Goal: Transaction & Acquisition: Download file/media

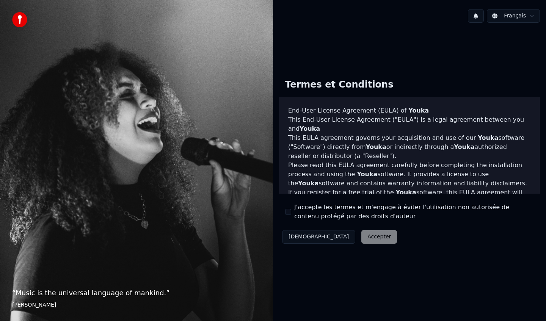
click at [288, 209] on button "J'accepte les termes et m'engage à éviter l'utilisation non autorisée de conten…" at bounding box center [288, 212] width 6 height 6
click at [361, 239] on button "Accepter" at bounding box center [379, 237] width 36 height 14
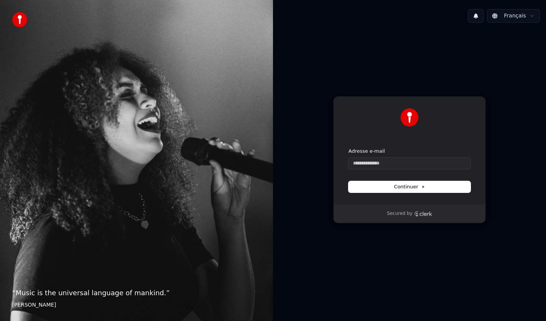
click at [353, 155] on div "Adresse e-mail" at bounding box center [409, 158] width 122 height 21
click at [355, 161] on input "Adresse e-mail" at bounding box center [409, 163] width 122 height 11
click at [382, 191] on button "Continuer" at bounding box center [409, 186] width 122 height 11
type input "**********"
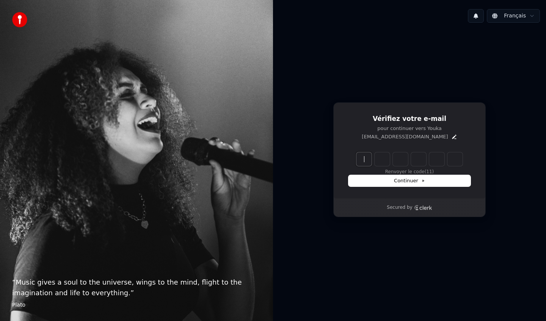
click at [358, 154] on input "Enter verification code" at bounding box center [416, 159] width 121 height 14
type input "******"
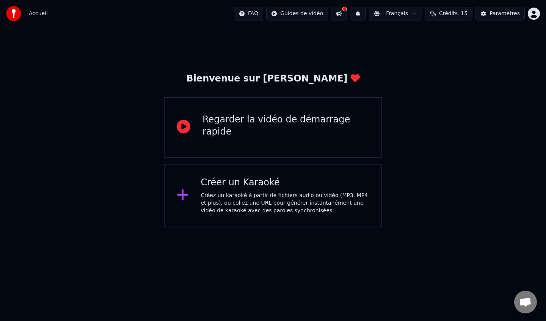
click at [298, 132] on div "Regarder la vidéo de démarrage rapide" at bounding box center [285, 127] width 167 height 27
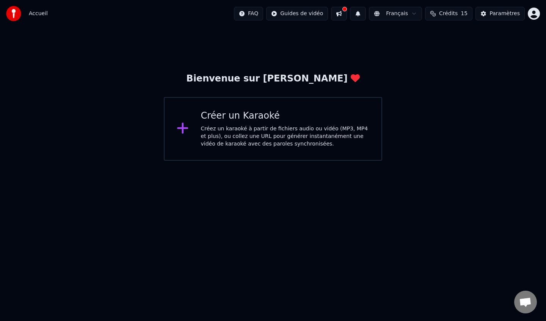
click at [195, 131] on div "Créer un Karaoké Créez un karaoké à partir de fichiers audio ou vidéo (MP3, MP4…" at bounding box center [273, 129] width 218 height 64
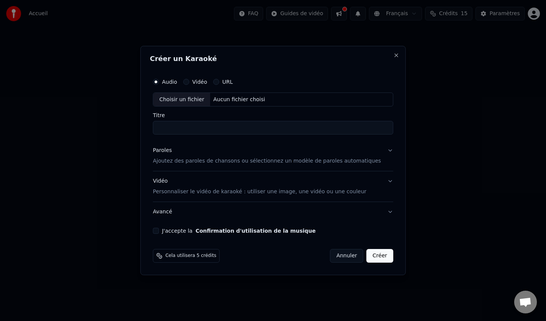
click at [240, 160] on p "Ajoutez des paroles de chansons ou sélectionnez un modèle de paroles automatiqu…" at bounding box center [267, 162] width 228 height 8
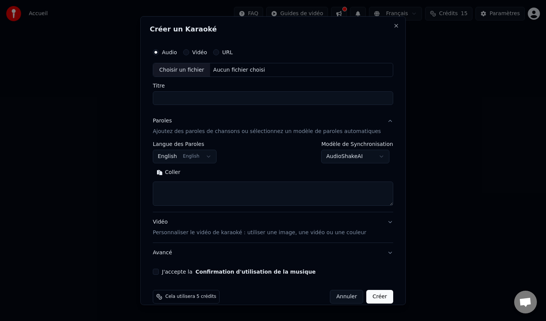
click at [187, 159] on button "English English" at bounding box center [185, 157] width 64 height 14
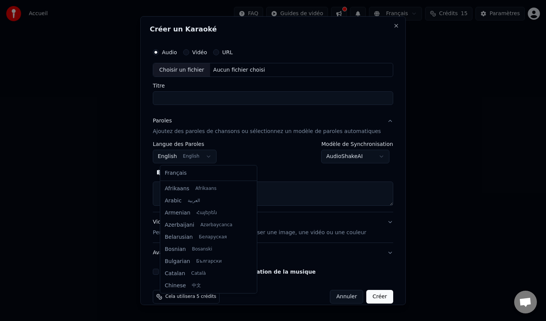
scroll to position [61, 0]
select select "**"
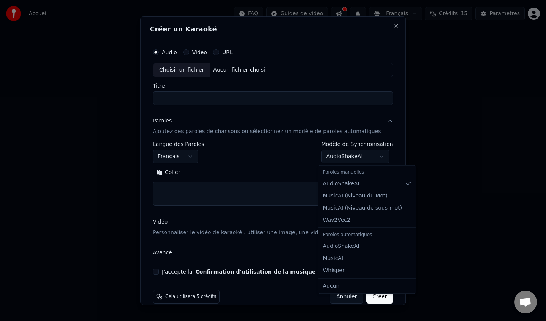
click at [345, 156] on body "**********" at bounding box center [273, 80] width 546 height 161
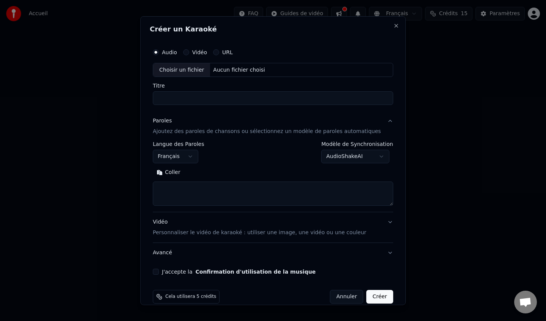
click at [255, 138] on body "**********" at bounding box center [273, 80] width 546 height 161
click at [180, 72] on div "Choisir un fichier" at bounding box center [181, 70] width 57 height 14
drag, startPoint x: 299, startPoint y: 100, endPoint x: 157, endPoint y: 98, distance: 142.1
click at [157, 98] on div "**********" at bounding box center [273, 159] width 246 height 236
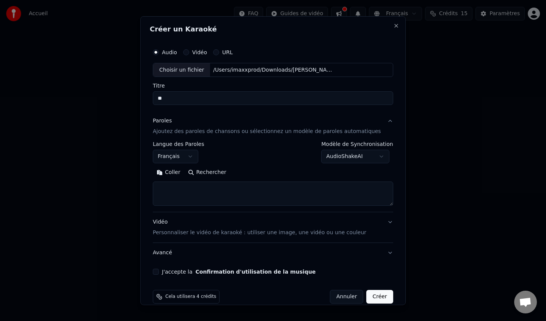
type input "*"
type input "**********"
click at [199, 189] on textarea at bounding box center [273, 194] width 240 height 24
paste textarea "**********"
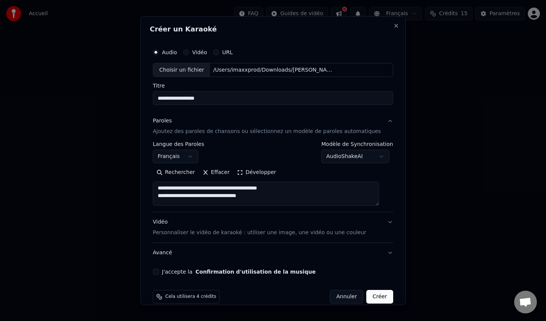
scroll to position [392, 0]
click at [386, 205] on div "**********" at bounding box center [273, 159] width 246 height 236
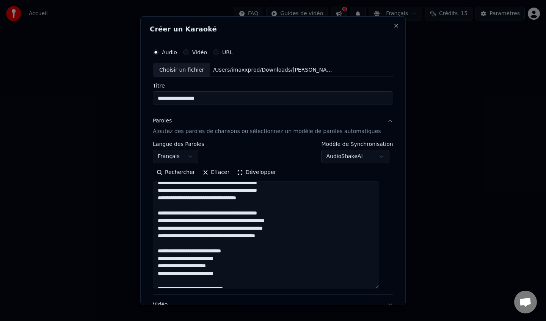
drag, startPoint x: 383, startPoint y: 205, endPoint x: 399, endPoint y: 287, distance: 84.1
click at [399, 161] on body "**********" at bounding box center [273, 80] width 546 height 161
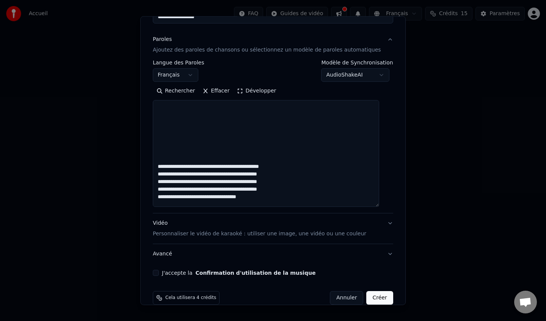
scroll to position [330, 0]
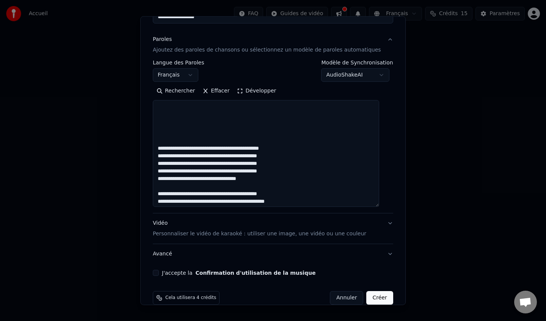
click at [162, 147] on textarea at bounding box center [266, 153] width 226 height 107
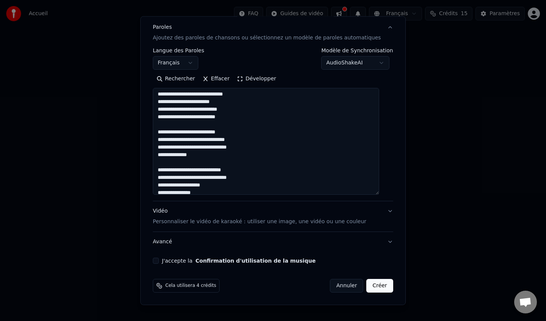
scroll to position [44, 0]
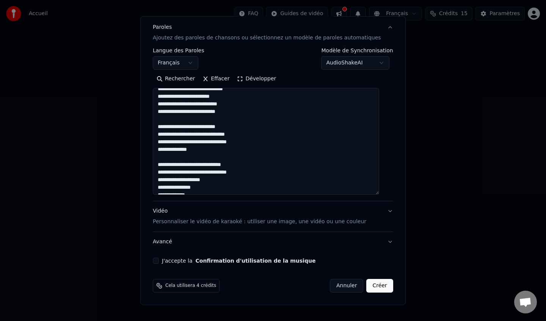
type textarea "**********"
click at [211, 222] on p "Personnaliser le vidéo de karaoké : utiliser une image, une vidéo ou une couleur" at bounding box center [259, 222] width 213 height 8
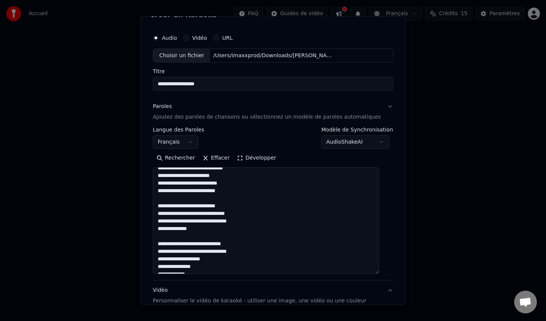
scroll to position [0, 0]
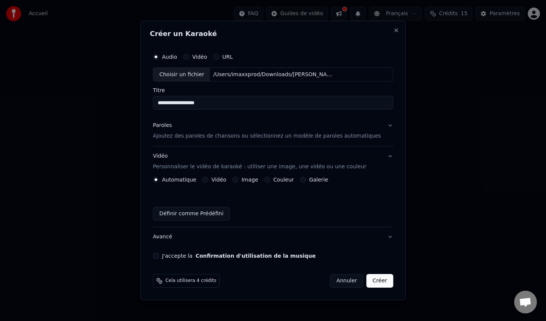
click at [247, 178] on label "Image" at bounding box center [249, 179] width 17 height 5
click at [238, 178] on button "Image" at bounding box center [235, 180] width 6 height 6
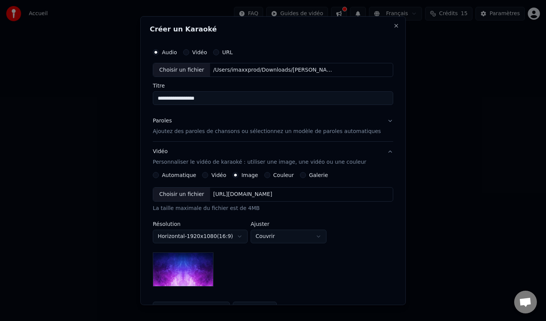
click at [195, 190] on div "Choisir un fichier" at bounding box center [181, 195] width 57 height 14
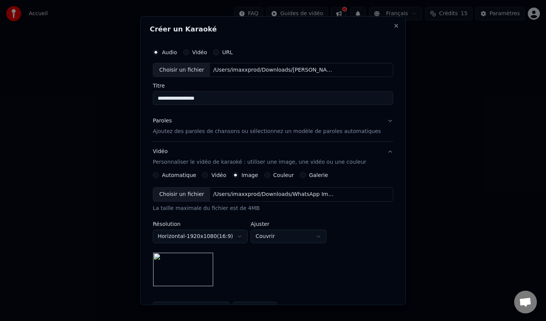
scroll to position [90, 0]
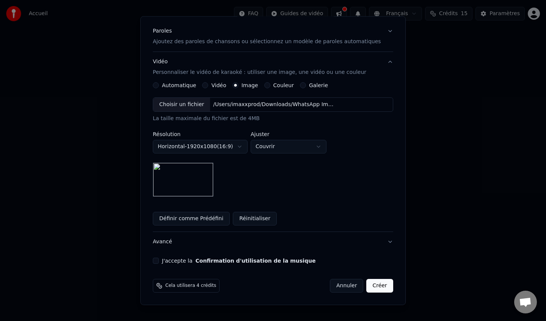
click at [188, 177] on img at bounding box center [183, 180] width 61 height 34
click at [192, 174] on img at bounding box center [183, 180] width 61 height 34
click at [282, 147] on body "**********" at bounding box center [273, 80] width 546 height 161
click at [276, 144] on body "**********" at bounding box center [273, 80] width 546 height 161
click at [285, 148] on body "**********" at bounding box center [273, 80] width 546 height 161
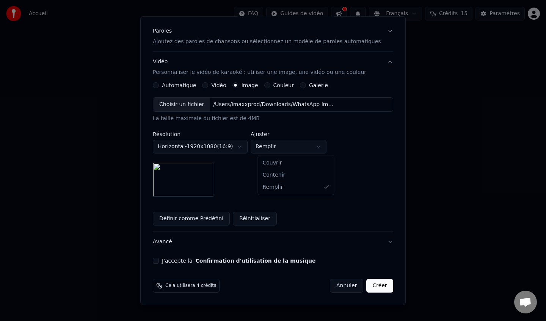
select select "*****"
click at [188, 178] on img at bounding box center [183, 180] width 61 height 34
click at [219, 217] on button "Définir comme Prédéfini" at bounding box center [191, 219] width 77 height 14
click at [194, 219] on button "Définir comme Prédéfini" at bounding box center [191, 219] width 77 height 14
drag, startPoint x: 168, startPoint y: 219, endPoint x: 167, endPoint y: 213, distance: 6.5
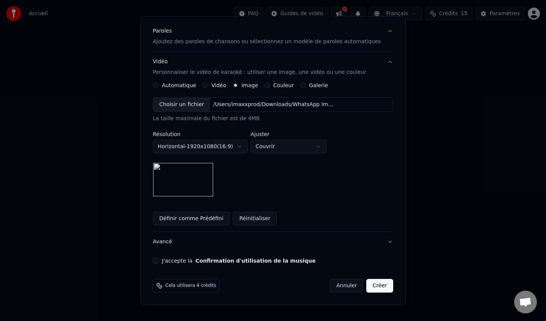
click at [167, 213] on button "Définir comme Prédéfini" at bounding box center [191, 219] width 77 height 14
click at [220, 151] on button "Horizontal - 1920 x 1080 ( 16 : 9 )" at bounding box center [200, 147] width 95 height 14
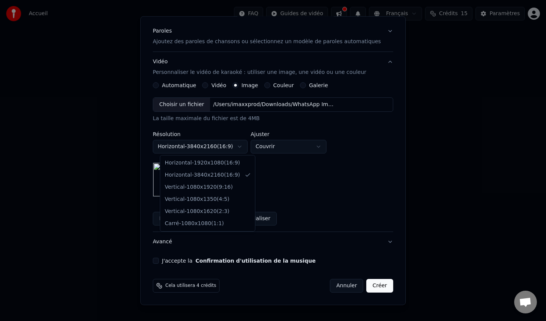
click at [207, 142] on body "**********" at bounding box center [273, 80] width 546 height 161
select select "*********"
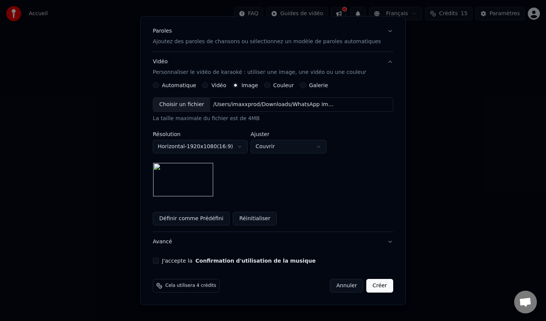
click at [293, 141] on body "**********" at bounding box center [273, 80] width 546 height 161
select select "****"
click at [159, 261] on button "J'accepte la Confirmation d'utilisation de la musique" at bounding box center [156, 261] width 6 height 6
click at [380, 240] on button "Avancé" at bounding box center [273, 242] width 240 height 20
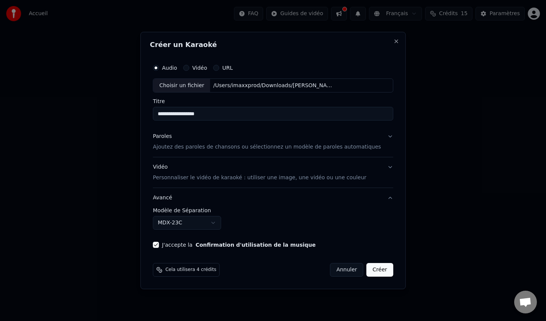
click at [205, 161] on body "**********" at bounding box center [273, 80] width 546 height 161
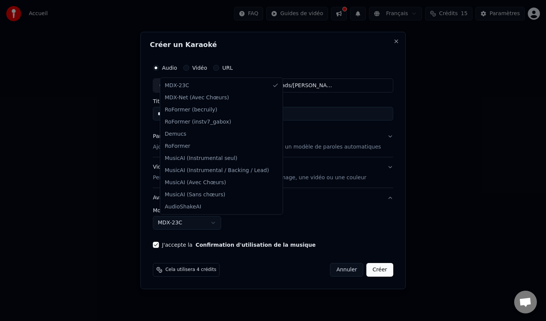
click at [307, 161] on body "**********" at bounding box center [273, 80] width 546 height 161
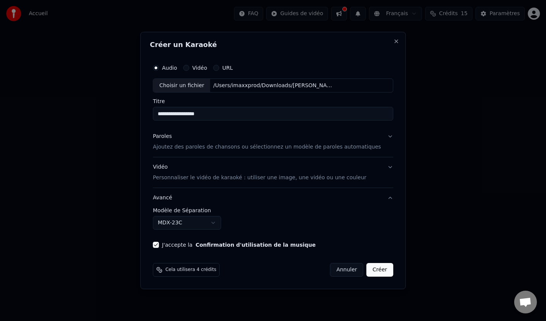
click at [199, 161] on body "**********" at bounding box center [273, 80] width 546 height 161
click at [201, 161] on body "**********" at bounding box center [273, 80] width 546 height 161
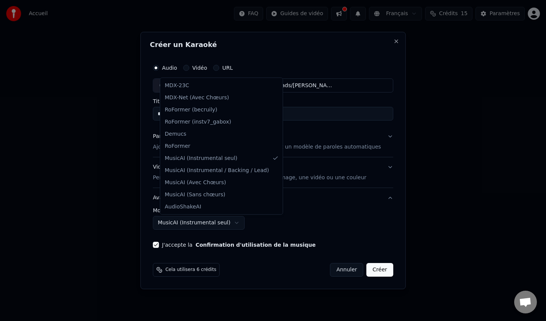
select select "******"
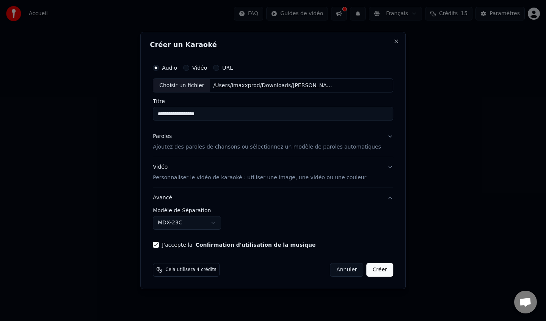
click at [221, 154] on button "Paroles Ajoutez des paroles de chansons ou sélectionnez un modèle de paroles au…" at bounding box center [273, 142] width 240 height 30
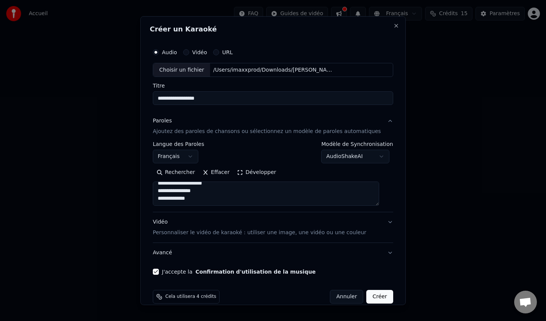
scroll to position [11, 0]
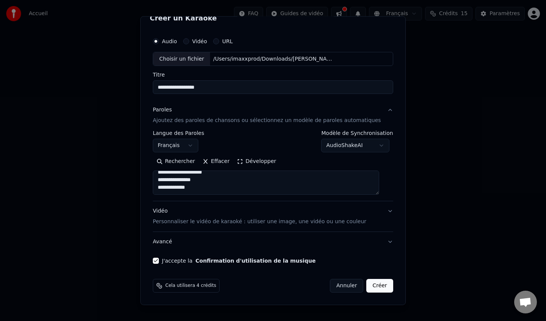
click at [250, 163] on button "Développer" at bounding box center [256, 161] width 47 height 12
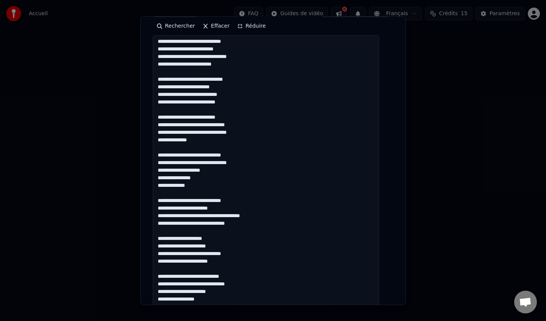
scroll to position [621, 0]
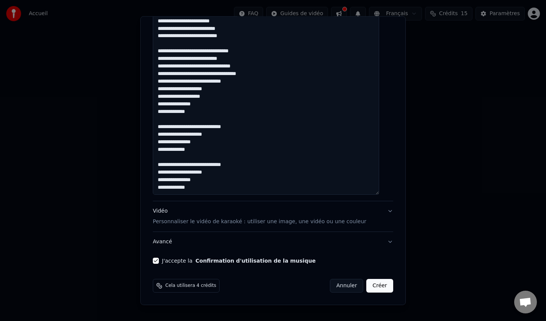
click at [196, 225] on button "Vidéo Personnaliser le vidéo de karaoké : utiliser une image, une vidéo ou une …" at bounding box center [273, 216] width 240 height 30
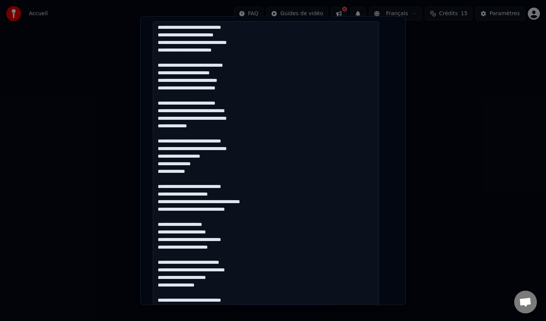
scroll to position [90, 0]
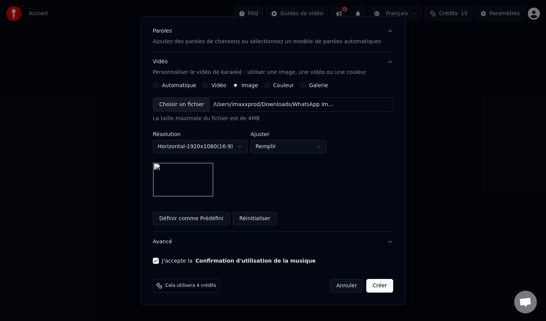
click at [374, 288] on button "Créer" at bounding box center [379, 286] width 27 height 14
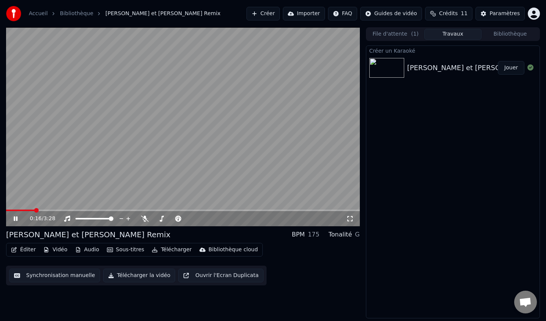
click at [12, 219] on div "0:16 / 3:28" at bounding box center [182, 219] width 347 height 8
click at [0, 211] on div "0:00 / 3:28 [PERSON_NAME] et [PERSON_NAME] Remix BPM 175 Tonalité G Éditer Vidé…" at bounding box center [273, 172] width 546 height 291
click at [16, 217] on icon at bounding box center [21, 219] width 18 height 6
click at [14, 219] on icon at bounding box center [15, 218] width 5 height 5
click at [23, 210] on span at bounding box center [183, 211] width 354 height 2
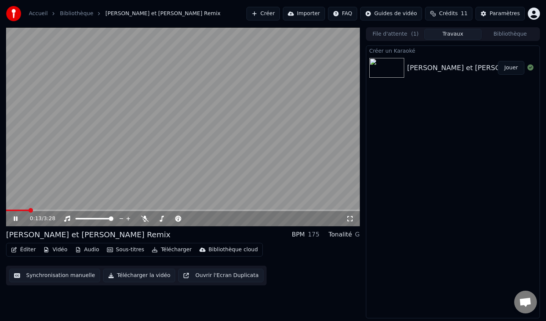
click at [506, 74] on button "Jouer" at bounding box center [511, 68] width 27 height 14
click at [508, 67] on button "Jouer" at bounding box center [511, 68] width 27 height 14
click at [19, 215] on div "0:00 / 3:28" at bounding box center [182, 219] width 347 height 8
click at [16, 219] on icon at bounding box center [16, 218] width 4 height 5
click at [5, 210] on div "0:35 / 3:28 [PERSON_NAME] et [PERSON_NAME] Remix BPM 175 Tonalité G Éditer Vidé…" at bounding box center [273, 172] width 546 height 291
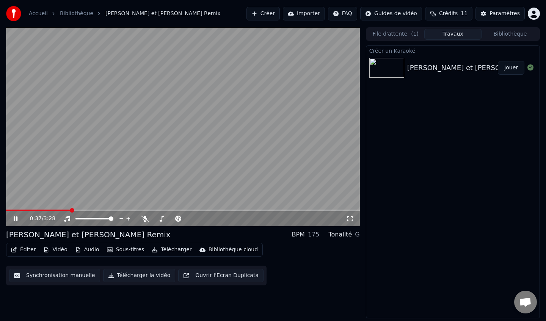
click at [507, 67] on button "Jouer" at bounding box center [511, 68] width 27 height 14
click at [14, 216] on icon at bounding box center [21, 219] width 18 height 6
click at [41, 275] on button "Synchronisation manuelle" at bounding box center [54, 276] width 91 height 14
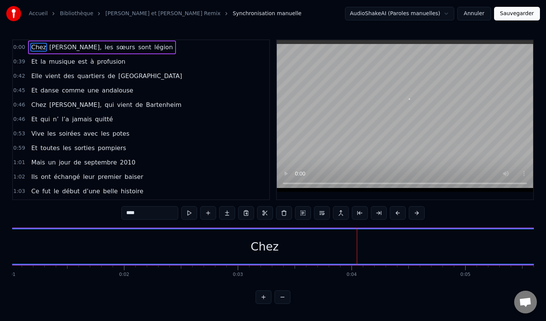
scroll to position [0, 152]
click at [221, 248] on div "Chez" at bounding box center [228, 246] width 28 height 17
drag, startPoint x: 221, startPoint y: 248, endPoint x: 239, endPoint y: 249, distance: 18.2
click at [239, 249] on div "Chez" at bounding box center [228, 246] width 28 height 17
drag, startPoint x: 37, startPoint y: 48, endPoint x: 45, endPoint y: 48, distance: 7.6
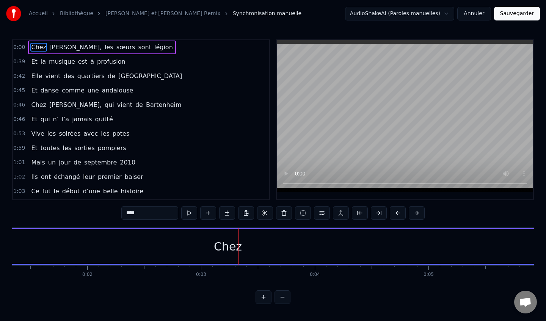
click at [45, 48] on span "Chez" at bounding box center [38, 47] width 17 height 9
click at [55, 48] on span "[PERSON_NAME]," at bounding box center [76, 47] width 54 height 9
type input "******"
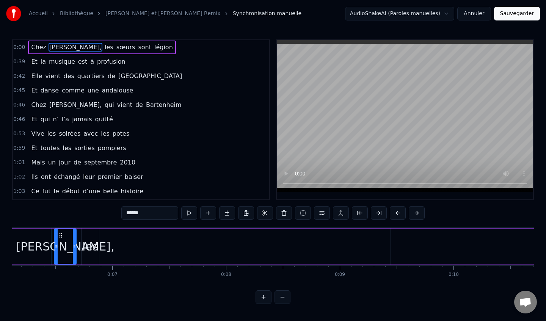
scroll to position [0, 696]
click at [77, 45] on div "[PERSON_NAME], les sœurs sont légion" at bounding box center [101, 48] width 147 height 14
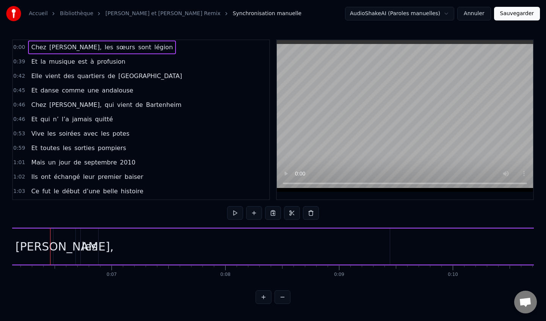
click at [104, 46] on span "les" at bounding box center [109, 47] width 10 height 9
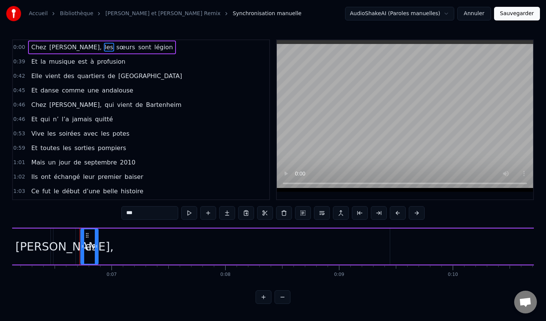
click at [116, 46] on span "sœurs" at bounding box center [126, 47] width 20 height 9
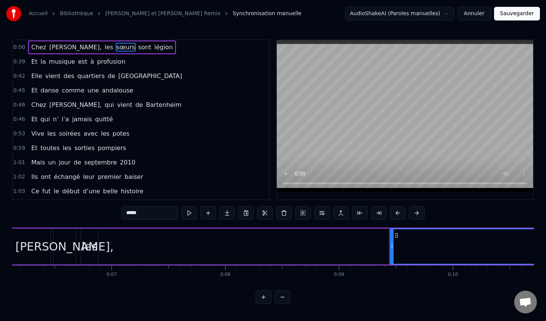
click at [137, 48] on span "sont" at bounding box center [144, 47] width 15 height 9
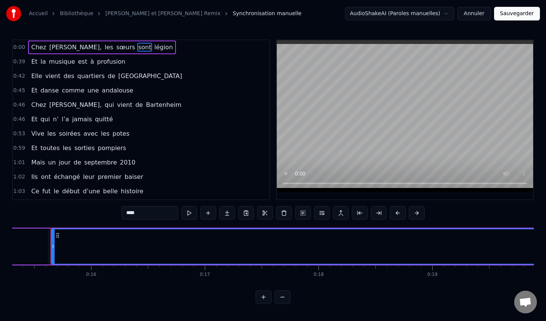
click at [153, 50] on span "légion" at bounding box center [163, 47] width 20 height 9
click at [34, 48] on span "Chez" at bounding box center [38, 47] width 17 height 9
type input "****"
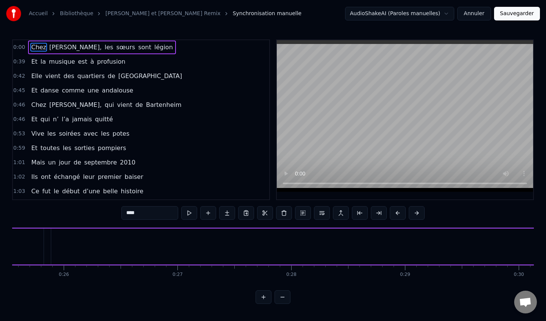
drag, startPoint x: 31, startPoint y: 47, endPoint x: 142, endPoint y: 39, distance: 110.9
click at [142, 39] on div "0:00 [PERSON_NAME], les sœurs sont légion 0:39 Et la musique est à profusion 0:…" at bounding box center [141, 119] width 258 height 161
drag, startPoint x: 153, startPoint y: 45, endPoint x: 36, endPoint y: 53, distance: 117.4
click at [38, 53] on div "0:00 [PERSON_NAME], les sœurs sont légion" at bounding box center [141, 47] width 256 height 14
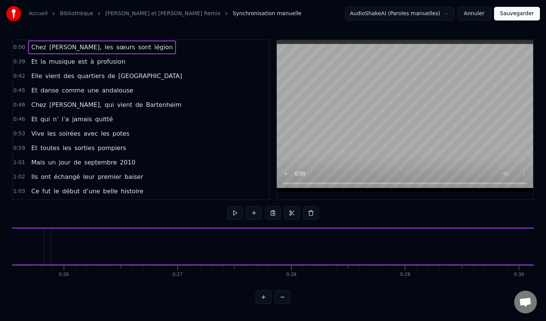
click at [34, 51] on span "Chez" at bounding box center [38, 47] width 17 height 9
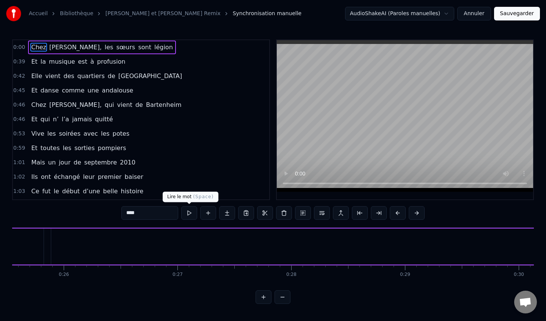
click at [188, 212] on button at bounding box center [189, 213] width 16 height 14
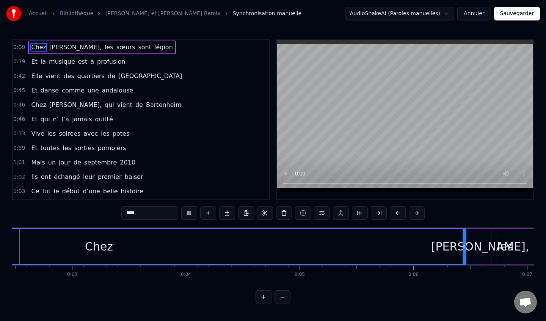
scroll to position [0, 232]
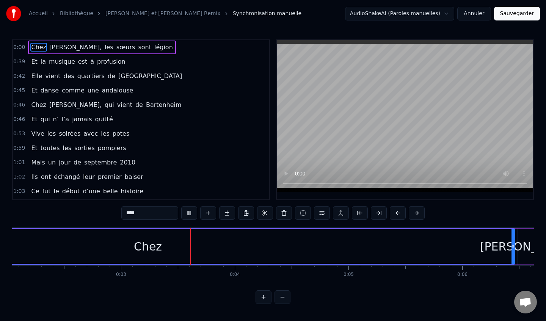
click at [188, 212] on button at bounding box center [189, 213] width 16 height 14
click at [152, 248] on div "Chez" at bounding box center [148, 246] width 28 height 17
click at [114, 246] on div "Chez" at bounding box center [147, 246] width 733 height 34
click at [281, 302] on button at bounding box center [282, 297] width 16 height 14
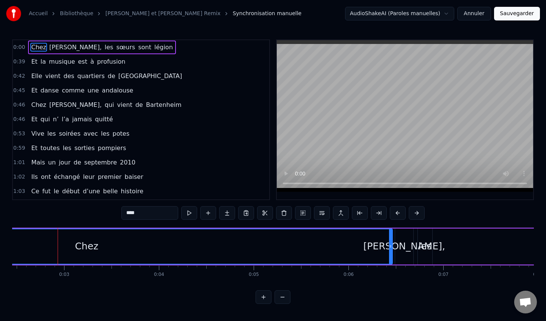
click at [281, 302] on button at bounding box center [282, 297] width 16 height 14
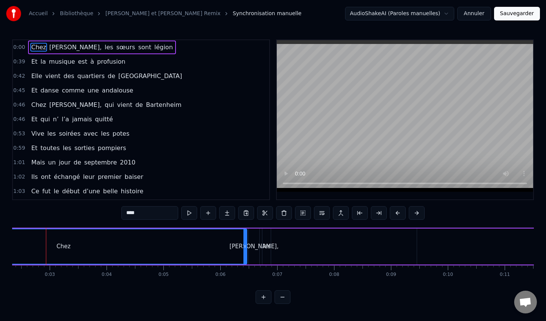
scroll to position [0, 128]
drag, startPoint x: 249, startPoint y: 247, endPoint x: 246, endPoint y: 251, distance: 5.3
click at [246, 251] on div at bounding box center [246, 246] width 3 height 34
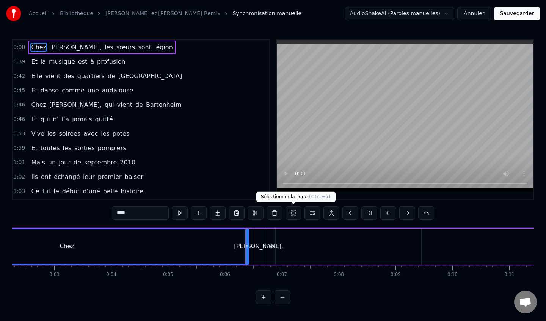
click at [299, 214] on button at bounding box center [293, 213] width 16 height 14
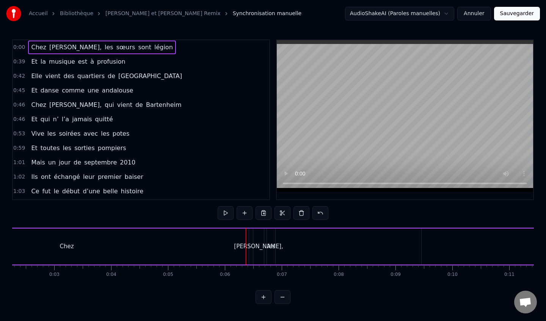
click at [77, 64] on span "est" at bounding box center [82, 61] width 11 height 9
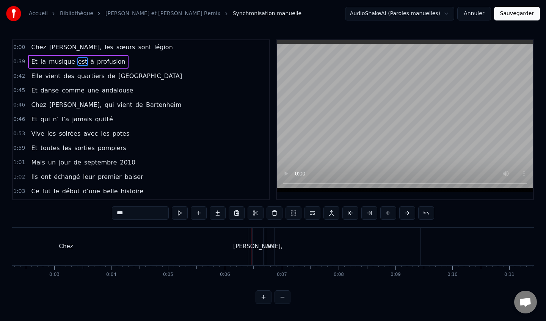
click at [56, 49] on span "[PERSON_NAME]," at bounding box center [76, 47] width 54 height 9
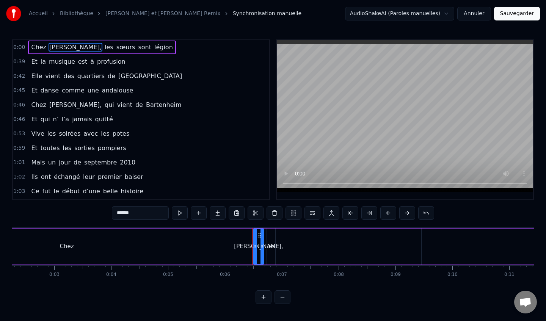
click at [31, 50] on span "Chez" at bounding box center [38, 47] width 17 height 9
type input "****"
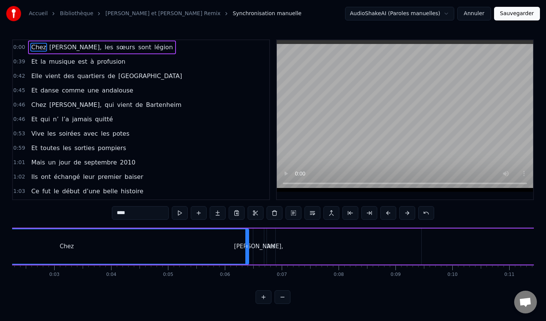
click at [141, 217] on input "****" at bounding box center [140, 213] width 57 height 14
click at [99, 217] on div "0:00 [PERSON_NAME], les sœurs sont légion 0:39 Et la musique est à profusion 0:…" at bounding box center [272, 171] width 521 height 264
click at [475, 17] on button "Annuler" at bounding box center [473, 14] width 33 height 14
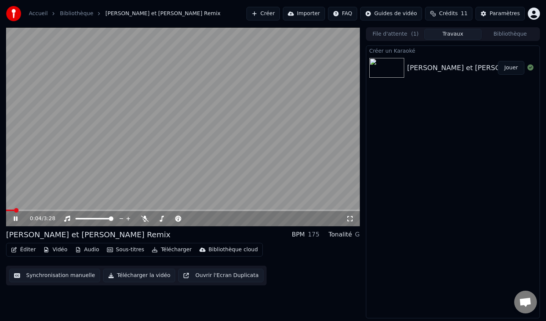
click at [16, 220] on icon at bounding box center [21, 219] width 18 height 6
click at [316, 235] on div "175" at bounding box center [314, 234] width 12 height 9
click at [304, 235] on div "BPM" at bounding box center [297, 234] width 13 height 9
click at [299, 235] on div "BPM" at bounding box center [297, 234] width 13 height 9
click at [312, 235] on div "175" at bounding box center [314, 234] width 12 height 9
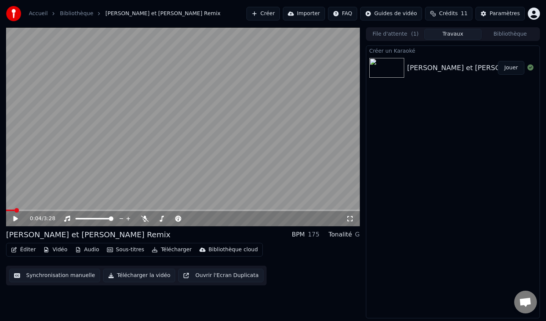
click at [314, 236] on div "175" at bounding box center [314, 234] width 12 height 9
click at [347, 235] on div "Tonalité" at bounding box center [339, 234] width 23 height 9
click at [357, 233] on div "G" at bounding box center [357, 234] width 5 height 9
click at [402, 29] on button "File d'attente ( 1 )" at bounding box center [395, 34] width 57 height 11
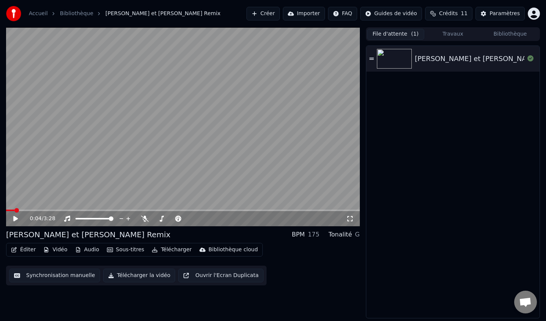
click at [447, 31] on button "Travaux" at bounding box center [452, 34] width 57 height 11
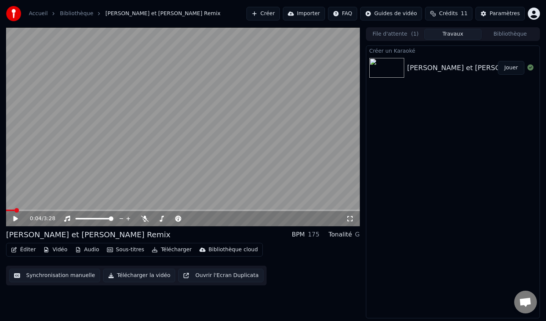
click at [20, 253] on button "Éditer" at bounding box center [23, 249] width 31 height 11
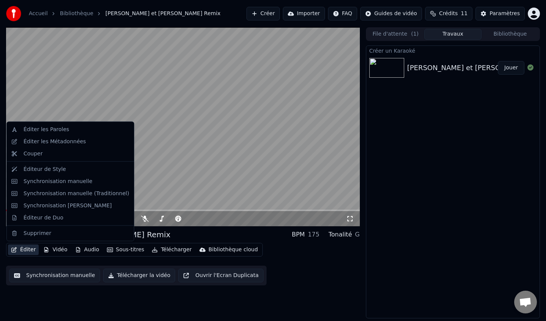
click at [88, 112] on video at bounding box center [183, 126] width 354 height 199
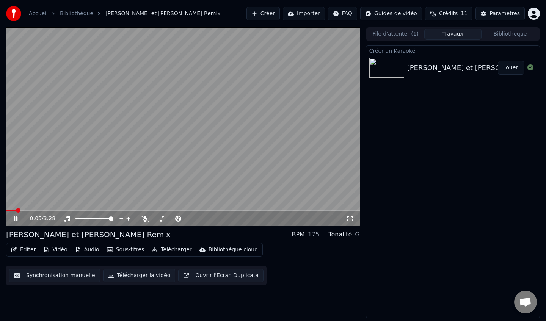
click at [13, 217] on icon at bounding box center [21, 219] width 18 height 6
drag, startPoint x: 16, startPoint y: 208, endPoint x: 0, endPoint y: 207, distance: 16.0
click at [0, 207] on div "0:06 / 3:28 [PERSON_NAME] et [PERSON_NAME] Remix BPM 175 Tonalité G Éditer Vidé…" at bounding box center [273, 172] width 546 height 291
click at [500, 67] on button "Jouer" at bounding box center [511, 68] width 27 height 14
click at [14, 217] on icon at bounding box center [16, 218] width 4 height 5
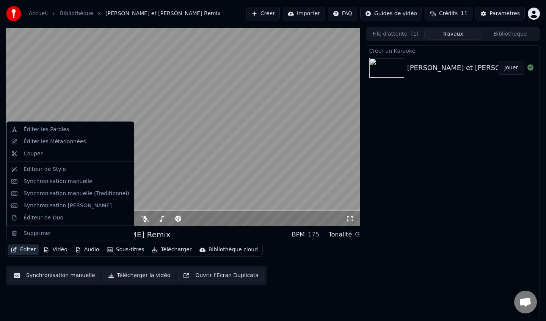
click at [16, 251] on icon "button" at bounding box center [13, 249] width 5 height 5
click at [53, 205] on div "Synchronisation [PERSON_NAME]" at bounding box center [67, 206] width 88 height 8
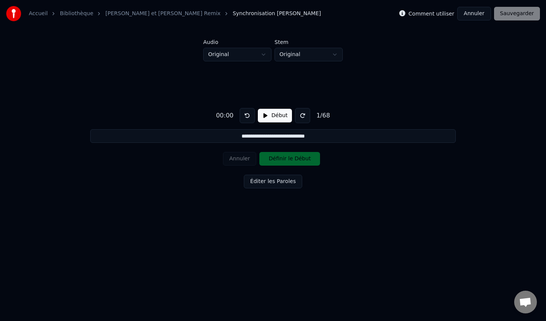
click at [237, 60] on body "**********" at bounding box center [273, 116] width 546 height 232
click at [172, 93] on html "**********" at bounding box center [273, 122] width 546 height 244
click at [304, 48] on html "**********" at bounding box center [273, 122] width 546 height 244
click at [326, 38] on html "**********" at bounding box center [273, 122] width 546 height 244
click at [269, 118] on button "Début" at bounding box center [275, 116] width 34 height 14
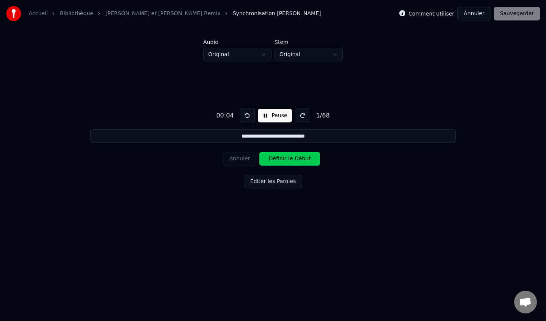
click at [273, 117] on button "Pause" at bounding box center [275, 116] width 34 height 14
click at [286, 160] on div "Annuler Définir le Début" at bounding box center [273, 159] width 100 height 20
click at [268, 111] on button "Début" at bounding box center [275, 116] width 34 height 14
click at [247, 117] on button at bounding box center [246, 115] width 15 height 15
click at [286, 161] on button "Définir le Début" at bounding box center [289, 159] width 61 height 14
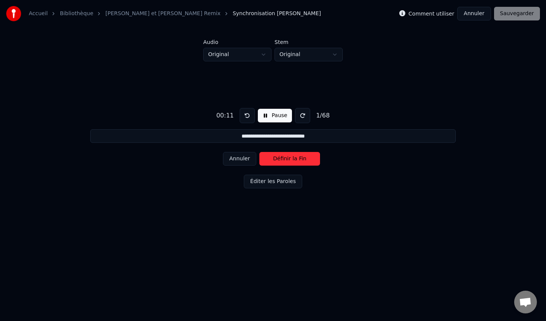
click at [281, 164] on button "Définir la Fin" at bounding box center [289, 159] width 61 height 14
click at [266, 110] on button "Pause" at bounding box center [275, 116] width 34 height 14
click at [247, 114] on button at bounding box center [246, 115] width 15 height 15
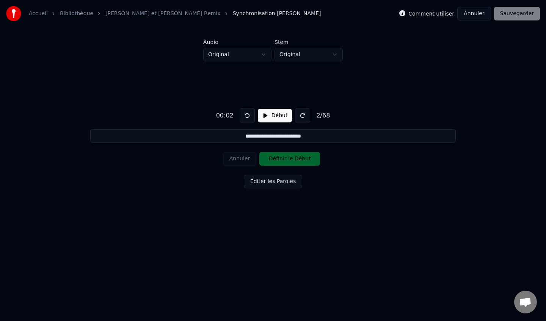
click at [247, 114] on button at bounding box center [246, 115] width 15 height 15
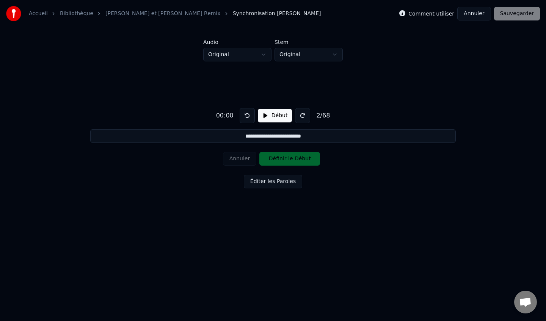
click at [247, 114] on button at bounding box center [246, 115] width 15 height 15
click at [268, 110] on button "Début" at bounding box center [275, 116] width 34 height 14
click at [238, 163] on button "Annuler" at bounding box center [239, 159] width 33 height 14
type input "**********"
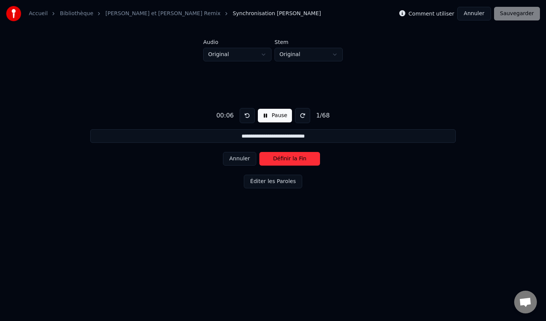
click at [238, 160] on button "Annuler" at bounding box center [239, 159] width 33 height 14
click at [238, 160] on div "Annuler Définir le Début" at bounding box center [273, 159] width 100 height 20
click at [259, 112] on button "Pause" at bounding box center [275, 116] width 34 height 14
click at [241, 163] on div "Annuler Définir le Début" at bounding box center [273, 159] width 100 height 20
click at [240, 117] on button at bounding box center [246, 115] width 15 height 15
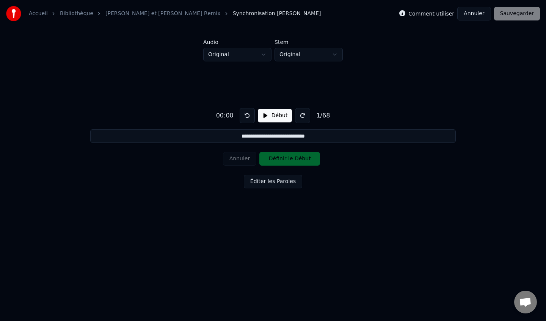
click at [289, 55] on html "**********" at bounding box center [273, 122] width 546 height 244
click at [308, 87] on html "**********" at bounding box center [273, 122] width 546 height 244
click at [479, 17] on button "Annuler" at bounding box center [473, 14] width 33 height 14
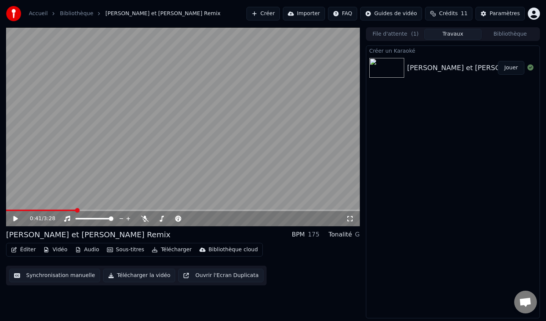
drag, startPoint x: 75, startPoint y: 209, endPoint x: 0, endPoint y: 209, distance: 74.6
click at [0, 209] on div "0:41 / 3:28 [PERSON_NAME] et [PERSON_NAME] Remix BPM 175 Tonalité G Éditer Vidé…" at bounding box center [273, 172] width 546 height 291
click at [6, 210] on span at bounding box center [6, 211] width 0 height 2
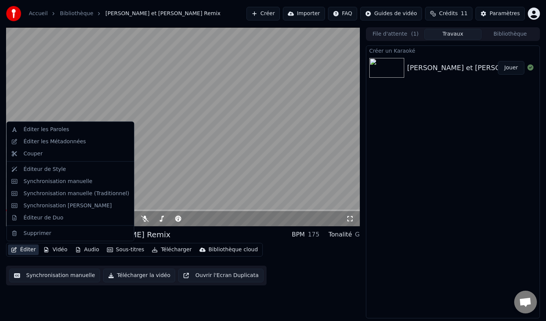
click at [19, 248] on button "Éditer" at bounding box center [23, 249] width 31 height 11
click at [65, 192] on div "Synchronisation manuelle (Traditionnel)" at bounding box center [76, 193] width 106 height 8
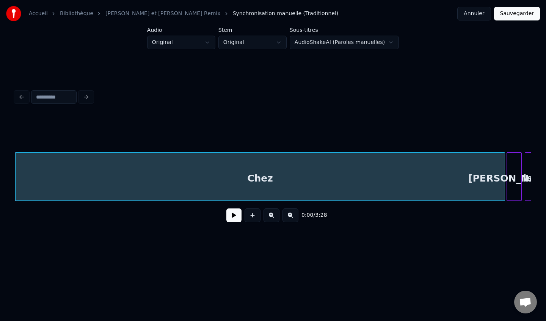
click at [485, 12] on button "Annuler" at bounding box center [473, 14] width 33 height 14
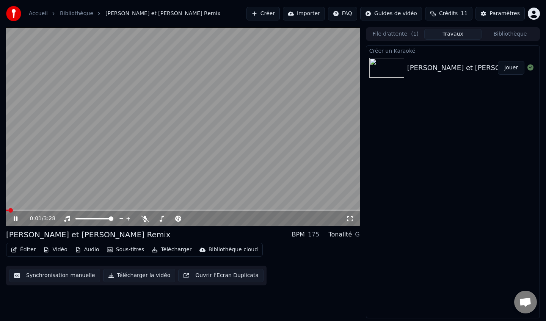
click at [15, 215] on div "0:01 / 3:28" at bounding box center [182, 219] width 347 height 8
click at [15, 219] on icon at bounding box center [16, 218] width 4 height 5
click at [25, 249] on button "Éditer" at bounding box center [23, 249] width 31 height 11
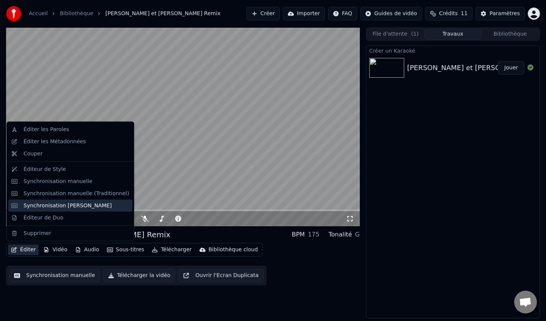
click at [90, 206] on div "Synchronisation [PERSON_NAME]" at bounding box center [67, 206] width 88 height 8
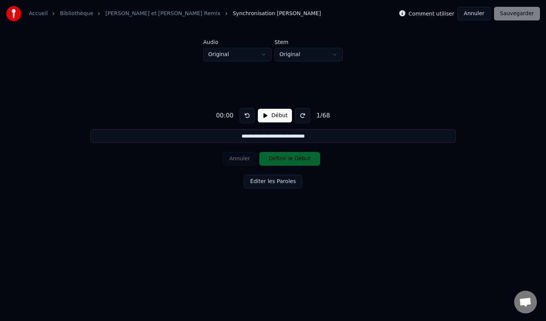
click at [275, 118] on button "Début" at bounding box center [275, 116] width 34 height 14
click at [274, 117] on button "Pause" at bounding box center [275, 116] width 34 height 14
click at [274, 117] on button "Début" at bounding box center [275, 116] width 34 height 14
click at [274, 117] on button "Pause" at bounding box center [275, 116] width 34 height 14
click at [273, 118] on button "Début" at bounding box center [275, 116] width 34 height 14
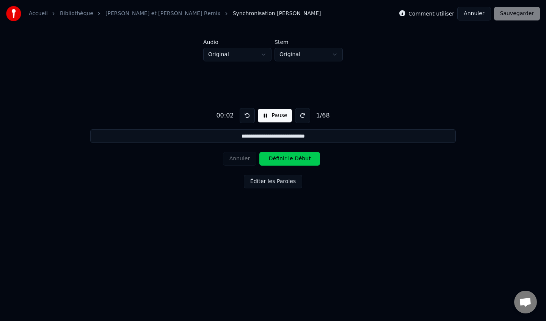
click at [273, 118] on button "Pause" at bounding box center [275, 116] width 34 height 14
click at [243, 114] on button at bounding box center [246, 115] width 15 height 15
click at [277, 112] on button "Début" at bounding box center [275, 116] width 34 height 14
click at [282, 163] on button "Définir le Début" at bounding box center [289, 159] width 61 height 14
click at [233, 168] on div "Annuler Définir la Fin" at bounding box center [273, 159] width 100 height 20
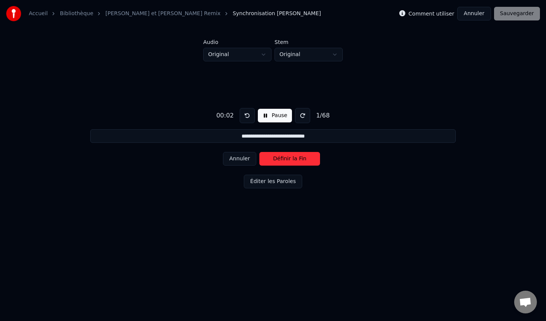
click at [235, 160] on button "Annuler" at bounding box center [239, 159] width 33 height 14
click at [249, 111] on button at bounding box center [246, 115] width 15 height 15
click at [246, 114] on button at bounding box center [246, 115] width 15 height 15
click at [245, 158] on div "Annuler Définir le Début" at bounding box center [273, 159] width 100 height 20
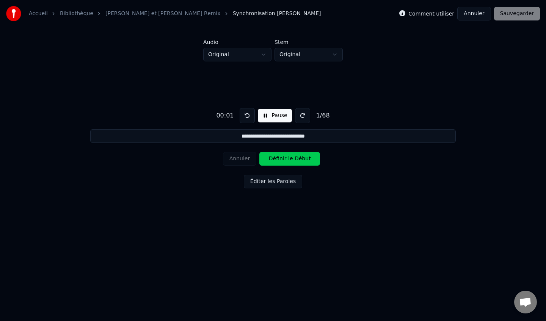
click at [263, 113] on button "Pause" at bounding box center [275, 116] width 34 height 14
click at [246, 113] on button at bounding box center [246, 115] width 15 height 15
click at [271, 117] on button "Début" at bounding box center [275, 116] width 34 height 14
click at [244, 163] on div "Annuler Définir le Début" at bounding box center [273, 159] width 100 height 20
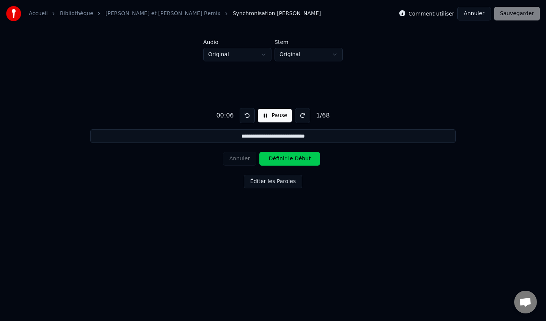
click at [271, 113] on button "Pause" at bounding box center [275, 116] width 34 height 14
click at [245, 116] on button at bounding box center [246, 115] width 15 height 15
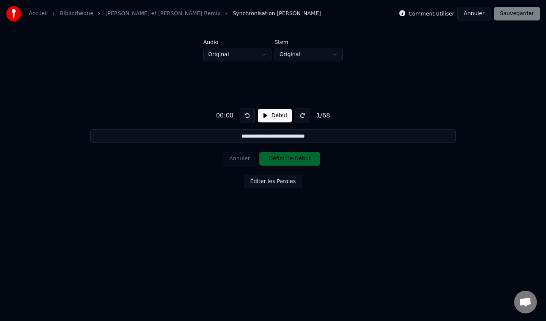
click at [245, 116] on button at bounding box center [246, 115] width 15 height 15
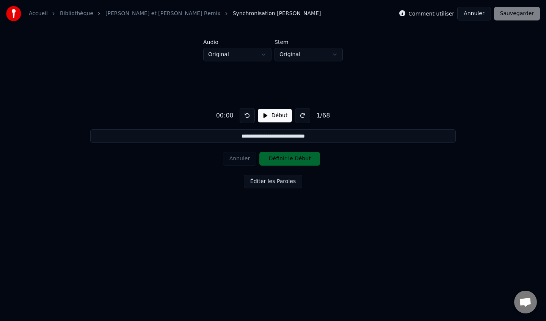
click at [245, 116] on button at bounding box center [246, 115] width 15 height 15
click at [243, 115] on button at bounding box center [246, 115] width 15 height 15
click at [265, 116] on button "Début" at bounding box center [275, 116] width 34 height 14
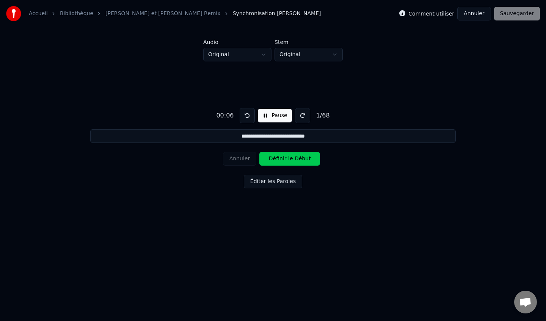
click at [265, 115] on button "Pause" at bounding box center [275, 116] width 34 height 14
click at [242, 111] on button at bounding box center [246, 115] width 15 height 15
click at [288, 179] on button "Éditer les Paroles" at bounding box center [273, 182] width 58 height 14
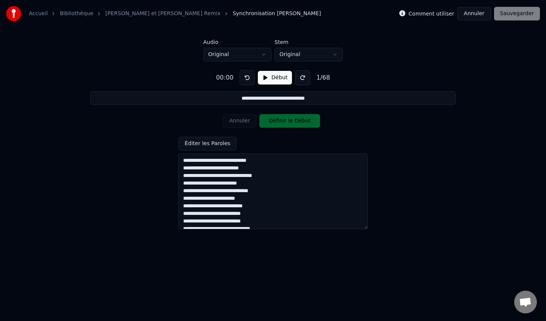
click at [80, 144] on div "**********" at bounding box center [272, 146] width 521 height 171
click at [200, 117] on div "**********" at bounding box center [272, 146] width 521 height 171
click at [219, 142] on button "Éditer les Paroles" at bounding box center [207, 144] width 58 height 14
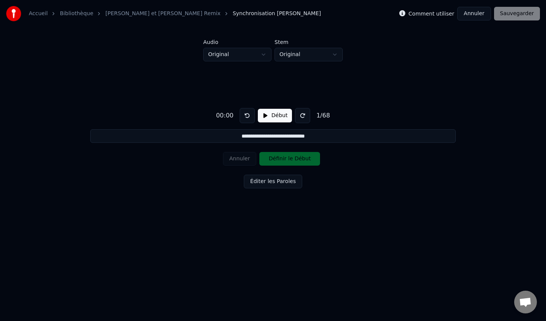
click at [269, 117] on button "Début" at bounding box center [275, 116] width 34 height 14
click at [245, 115] on button at bounding box center [246, 115] width 15 height 15
click at [246, 115] on button at bounding box center [246, 115] width 15 height 15
click at [259, 117] on button "Pause" at bounding box center [275, 116] width 34 height 14
click at [247, 115] on button at bounding box center [246, 115] width 15 height 15
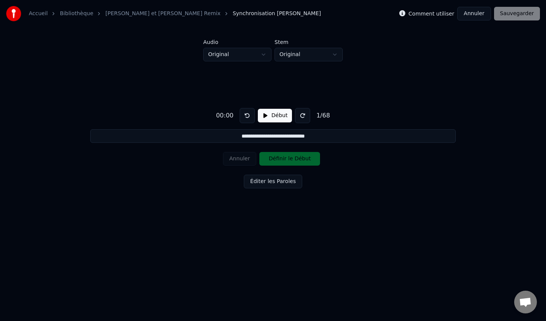
click at [268, 116] on button "Début" at bounding box center [275, 116] width 34 height 14
click at [268, 116] on button "Pause" at bounding box center [275, 116] width 34 height 14
click at [246, 115] on button at bounding box center [246, 115] width 15 height 15
click at [272, 114] on button "Début" at bounding box center [275, 116] width 34 height 14
click at [296, 158] on button "Définir le Début" at bounding box center [289, 159] width 61 height 14
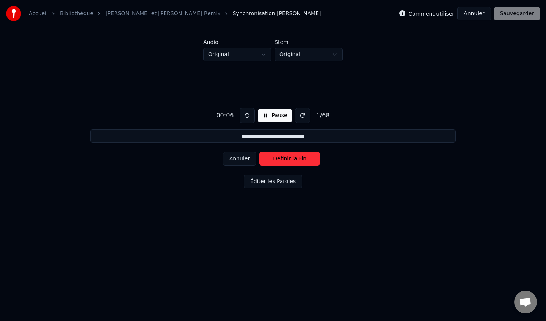
click at [296, 158] on button "Définir la Fin" at bounding box center [289, 159] width 61 height 14
click at [296, 158] on button "Définir le Début" at bounding box center [289, 159] width 61 height 14
click at [296, 158] on button "Définir la Fin" at bounding box center [289, 159] width 61 height 14
click at [296, 158] on button "Définir le Début" at bounding box center [289, 159] width 61 height 14
click at [296, 158] on button "Définir la Fin" at bounding box center [289, 159] width 61 height 14
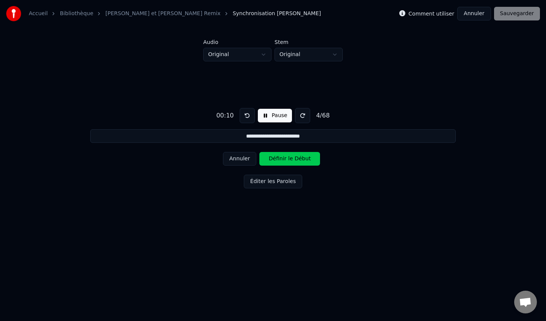
click at [296, 158] on button "Définir le Début" at bounding box center [289, 159] width 61 height 14
click at [252, 110] on button at bounding box center [246, 115] width 15 height 15
click at [242, 115] on button at bounding box center [246, 115] width 15 height 15
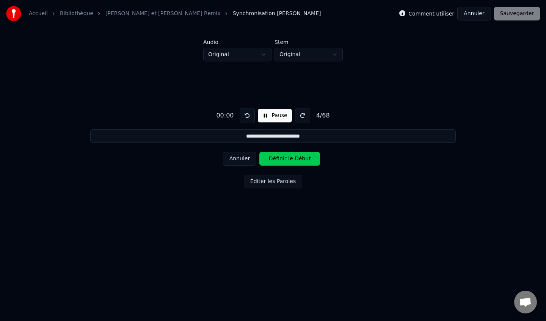
drag, startPoint x: 242, startPoint y: 115, endPoint x: 253, endPoint y: 115, distance: 11.0
click at [246, 115] on button at bounding box center [246, 115] width 15 height 15
click at [253, 115] on div "00:00 Pause 4 / 68" at bounding box center [272, 115] width 119 height 15
click at [261, 115] on button "Pause" at bounding box center [275, 116] width 34 height 14
click at [251, 115] on button at bounding box center [246, 115] width 15 height 15
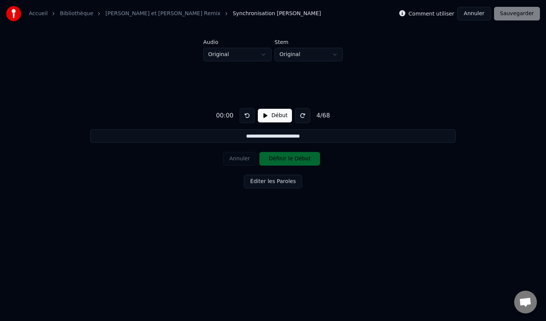
click at [251, 115] on button at bounding box center [246, 115] width 15 height 15
click at [269, 117] on button "Début" at bounding box center [275, 116] width 34 height 14
click at [244, 113] on button at bounding box center [246, 115] width 15 height 15
click at [265, 117] on button "Pause" at bounding box center [275, 116] width 34 height 14
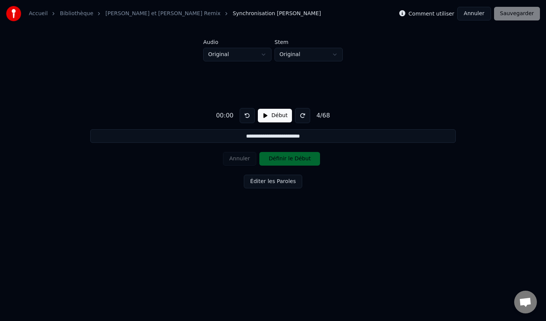
click at [246, 114] on button at bounding box center [246, 115] width 15 height 15
click at [238, 161] on div "Annuler Définir le Début" at bounding box center [273, 159] width 100 height 20
click at [273, 159] on div "Annuler Définir le Début" at bounding box center [273, 159] width 100 height 20
click at [275, 119] on button "Début" at bounding box center [275, 116] width 34 height 14
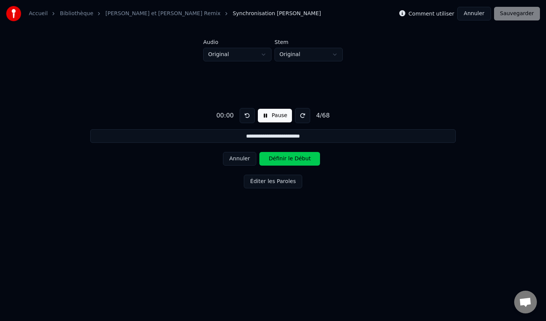
click at [275, 117] on button "Pause" at bounding box center [275, 116] width 34 height 14
click at [265, 118] on button "Début" at bounding box center [275, 116] width 34 height 14
click at [241, 158] on button "Annuler" at bounding box center [239, 159] width 33 height 14
click at [236, 160] on button "Annuler" at bounding box center [239, 159] width 33 height 14
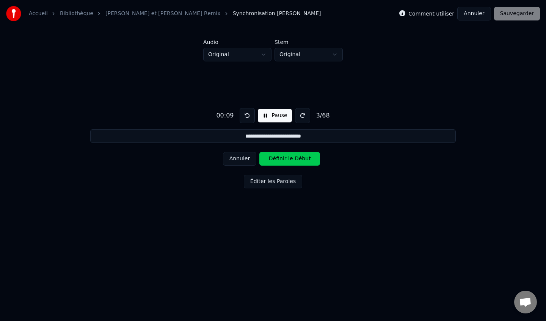
click at [236, 160] on button "Annuler" at bounding box center [239, 159] width 33 height 14
click at [236, 160] on div "Annuler Définir le Début" at bounding box center [273, 159] width 100 height 20
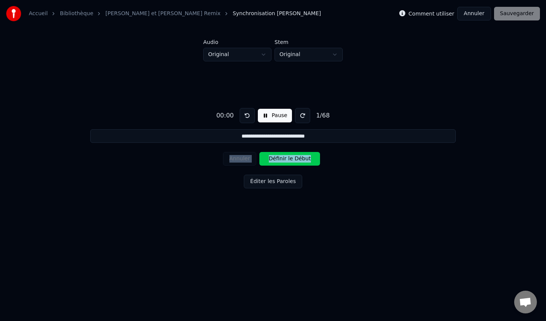
click at [236, 160] on div "Annuler Définir le Début" at bounding box center [273, 159] width 100 height 20
click at [260, 108] on div "00:01 Pause 1 / 68" at bounding box center [272, 115] width 119 height 15
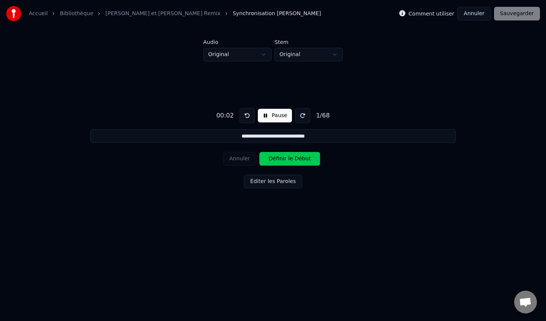
click at [261, 115] on button "Pause" at bounding box center [275, 116] width 34 height 14
click at [244, 116] on button at bounding box center [246, 115] width 15 height 15
click at [270, 115] on button "Début" at bounding box center [275, 116] width 34 height 14
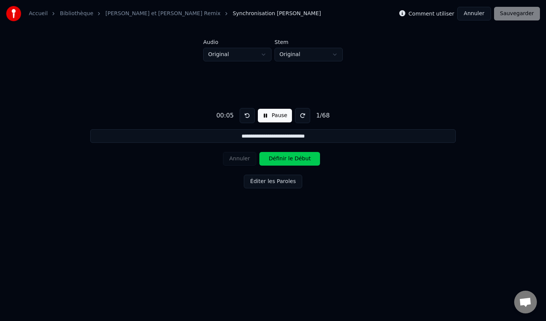
click at [281, 158] on button "Définir le Début" at bounding box center [289, 159] width 61 height 14
click at [281, 158] on button "Définir la Fin" at bounding box center [289, 159] width 61 height 14
click at [281, 158] on button "Définir le Début" at bounding box center [289, 159] width 61 height 14
click at [281, 158] on button "Définir la Fin" at bounding box center [289, 159] width 61 height 14
click at [281, 158] on button "Définir le Début" at bounding box center [289, 159] width 61 height 14
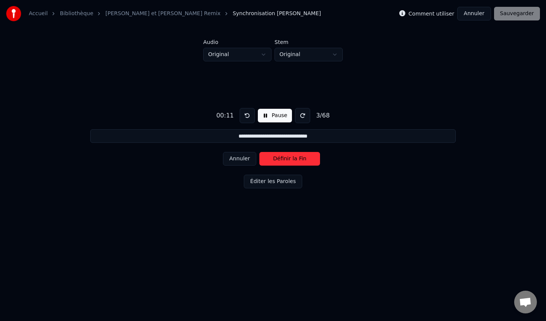
click at [281, 158] on button "Définir la Fin" at bounding box center [289, 159] width 61 height 14
click at [281, 158] on button "Définir le Début" at bounding box center [289, 159] width 61 height 14
click at [281, 158] on button "Définir la Fin" at bounding box center [289, 159] width 61 height 14
click at [281, 158] on button "Définir le Début" at bounding box center [289, 159] width 61 height 14
click at [281, 158] on button "Définir la Fin" at bounding box center [289, 159] width 61 height 14
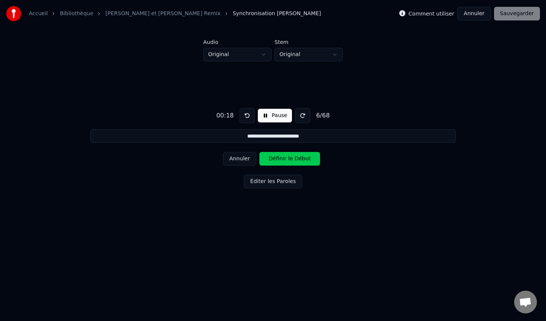
click at [281, 158] on button "Définir le Début" at bounding box center [289, 159] width 61 height 14
click at [281, 158] on button "Définir la Fin" at bounding box center [289, 159] width 61 height 14
click at [281, 158] on button "Définir le Début" at bounding box center [289, 159] width 61 height 14
click at [281, 158] on button "Définir la Fin" at bounding box center [289, 159] width 61 height 14
click at [281, 158] on button "Définir le Début" at bounding box center [289, 159] width 61 height 14
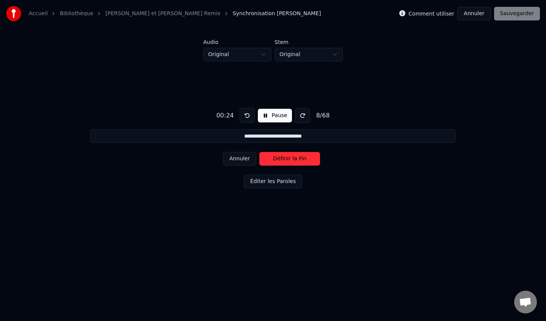
click at [281, 158] on button "Définir la Fin" at bounding box center [289, 159] width 61 height 14
click at [276, 158] on button "Définir le Début" at bounding box center [289, 159] width 61 height 14
click at [276, 158] on button "Définir la Fin" at bounding box center [289, 159] width 61 height 14
click at [276, 158] on button "Définir le Début" at bounding box center [289, 159] width 61 height 14
click at [276, 158] on button "Définir la Fin" at bounding box center [289, 159] width 61 height 14
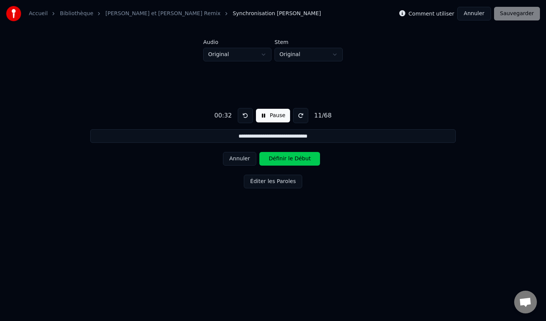
click at [276, 158] on button "Définir le Début" at bounding box center [289, 159] width 61 height 14
click at [276, 158] on button "Définir la Fin" at bounding box center [289, 159] width 61 height 14
click at [276, 158] on button "Définir le Début" at bounding box center [289, 159] width 61 height 14
click at [276, 158] on button "Définir la Fin" at bounding box center [289, 159] width 61 height 14
click at [276, 158] on button "Définir le Début" at bounding box center [289, 159] width 61 height 14
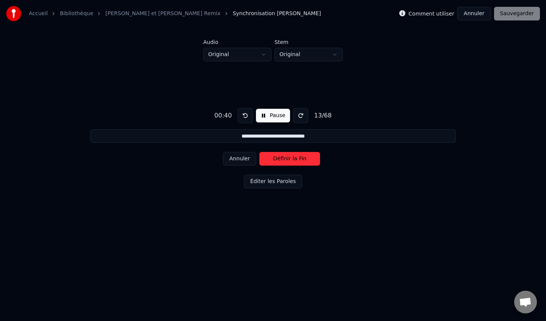
click at [276, 158] on button "Définir la Fin" at bounding box center [289, 159] width 61 height 14
click at [276, 158] on button "Définir le Début" at bounding box center [289, 159] width 61 height 14
click at [276, 158] on button "Définir la Fin" at bounding box center [289, 159] width 61 height 14
click at [276, 158] on button "Définir le Début" at bounding box center [289, 159] width 61 height 14
click at [276, 158] on button "Définir la Fin" at bounding box center [289, 159] width 61 height 14
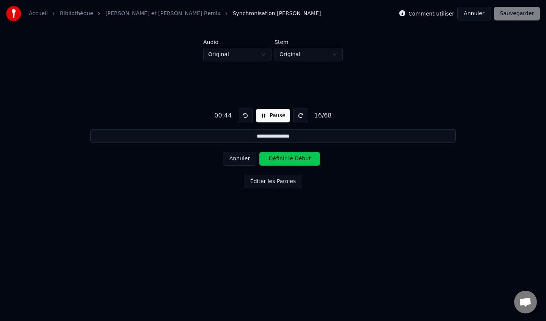
click at [276, 158] on button "Définir le Début" at bounding box center [289, 159] width 61 height 14
click at [276, 158] on button "Définir la Fin" at bounding box center [289, 159] width 61 height 14
click at [276, 158] on button "Définir le Début" at bounding box center [289, 159] width 61 height 14
click at [276, 158] on button "Définir la Fin" at bounding box center [289, 159] width 61 height 14
click at [276, 158] on button "Définir le Début" at bounding box center [289, 159] width 61 height 14
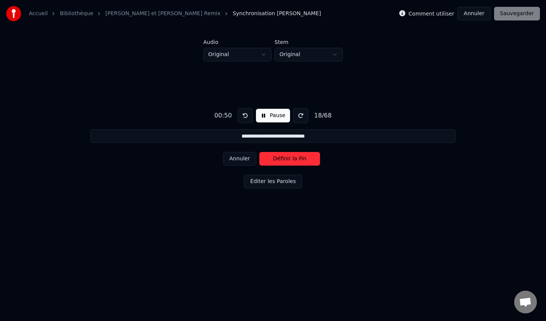
click at [276, 158] on button "Définir la Fin" at bounding box center [289, 159] width 61 height 14
click at [276, 158] on button "Définir le Début" at bounding box center [289, 159] width 61 height 14
click at [276, 158] on button "Définir la Fin" at bounding box center [289, 159] width 61 height 14
click at [276, 158] on button "Définir le Début" at bounding box center [289, 159] width 61 height 14
click at [276, 158] on button "Définir la Fin" at bounding box center [289, 159] width 61 height 14
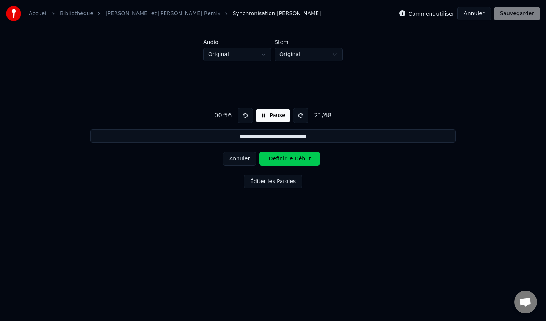
click at [276, 158] on button "Définir le Début" at bounding box center [289, 159] width 61 height 14
click at [276, 158] on button "Définir la Fin" at bounding box center [289, 159] width 61 height 14
click at [276, 158] on button "Définir le Début" at bounding box center [289, 159] width 61 height 14
click at [276, 158] on button "Définir la Fin" at bounding box center [289, 159] width 61 height 14
click at [276, 158] on button "Définir le Début" at bounding box center [289, 159] width 61 height 14
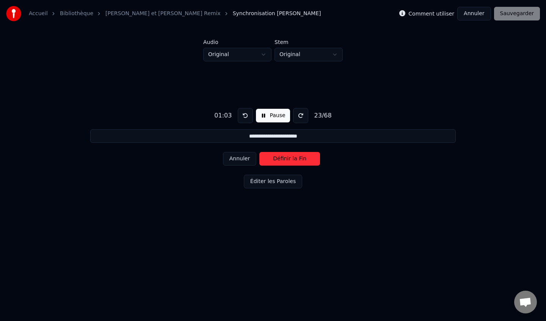
click at [276, 158] on button "Définir la Fin" at bounding box center [289, 159] width 61 height 14
click at [276, 158] on button "Définir le Début" at bounding box center [289, 159] width 61 height 14
click at [276, 158] on button "Définir la Fin" at bounding box center [289, 159] width 61 height 14
click at [276, 158] on button "Définir le Début" at bounding box center [289, 159] width 61 height 14
click at [276, 158] on button "Définir la Fin" at bounding box center [289, 159] width 61 height 14
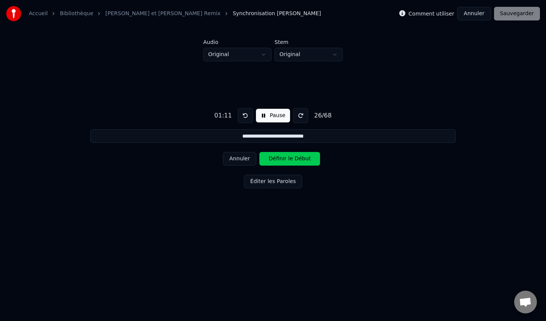
click at [276, 158] on button "Définir le Début" at bounding box center [289, 159] width 61 height 14
click at [276, 158] on button "Définir la Fin" at bounding box center [289, 159] width 61 height 14
click at [276, 158] on button "Définir le Début" at bounding box center [289, 159] width 61 height 14
click at [276, 158] on button "Définir la Fin" at bounding box center [289, 159] width 61 height 14
click at [276, 158] on button "Définir le Début" at bounding box center [289, 159] width 61 height 14
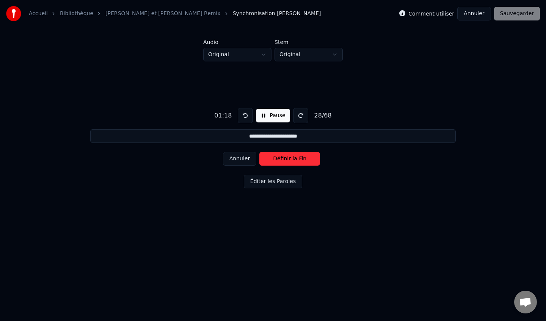
click at [276, 158] on button "Définir la Fin" at bounding box center [289, 159] width 61 height 14
click at [276, 158] on button "Définir le Début" at bounding box center [289, 159] width 61 height 14
click at [276, 158] on button "Définir la Fin" at bounding box center [289, 159] width 61 height 14
click at [276, 158] on button "Définir le Début" at bounding box center [289, 159] width 61 height 14
click at [276, 158] on button "Définir la Fin" at bounding box center [289, 159] width 61 height 14
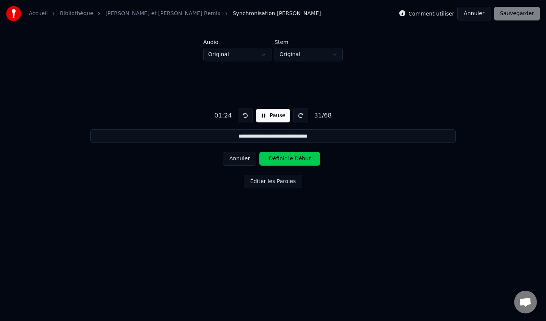
click at [276, 158] on button "Définir le Début" at bounding box center [289, 159] width 61 height 14
click at [276, 158] on button "Définir la Fin" at bounding box center [289, 159] width 61 height 14
click at [276, 158] on button "Définir le Début" at bounding box center [289, 159] width 61 height 14
click at [276, 158] on button "Définir la Fin" at bounding box center [289, 159] width 61 height 14
click at [276, 158] on button "Définir le Début" at bounding box center [289, 159] width 61 height 14
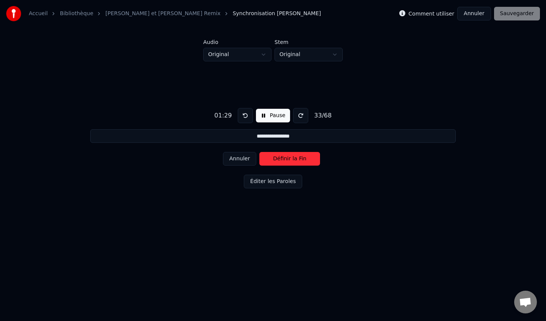
click at [276, 158] on button "Définir la Fin" at bounding box center [289, 159] width 61 height 14
click at [276, 158] on button "Définir le Début" at bounding box center [289, 159] width 61 height 14
click at [276, 158] on button "Définir la Fin" at bounding box center [289, 159] width 61 height 14
click at [276, 158] on button "Définir le Début" at bounding box center [289, 159] width 61 height 14
click at [276, 158] on button "Définir la Fin" at bounding box center [289, 159] width 61 height 14
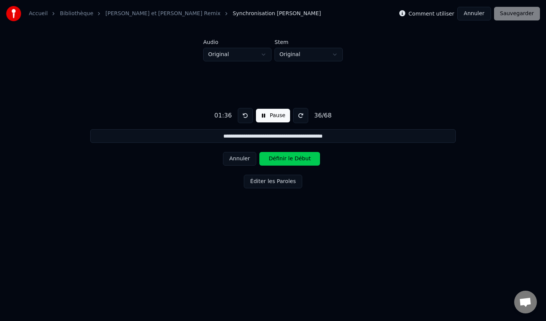
click at [276, 158] on button "Définir le Début" at bounding box center [289, 159] width 61 height 14
click at [276, 158] on button "Définir la Fin" at bounding box center [289, 159] width 61 height 14
click at [276, 158] on button "Définir le Début" at bounding box center [289, 159] width 61 height 14
click at [276, 158] on button "Définir la Fin" at bounding box center [289, 159] width 61 height 14
click at [276, 158] on button "Définir le Début" at bounding box center [289, 159] width 61 height 14
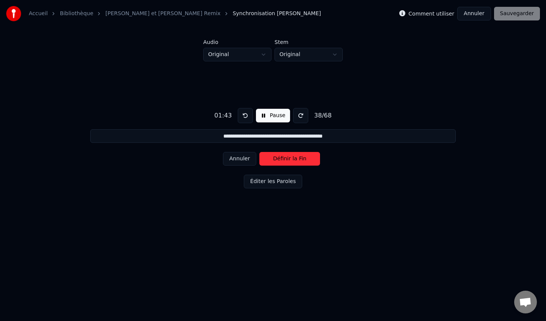
click at [276, 158] on button "Définir la Fin" at bounding box center [289, 159] width 61 height 14
click at [276, 158] on button "Définir le Début" at bounding box center [289, 159] width 61 height 14
click at [276, 158] on button "Définir la Fin" at bounding box center [289, 159] width 61 height 14
click at [276, 158] on button "Définir le Début" at bounding box center [289, 159] width 61 height 14
click at [276, 158] on button "Définir la Fin" at bounding box center [289, 159] width 61 height 14
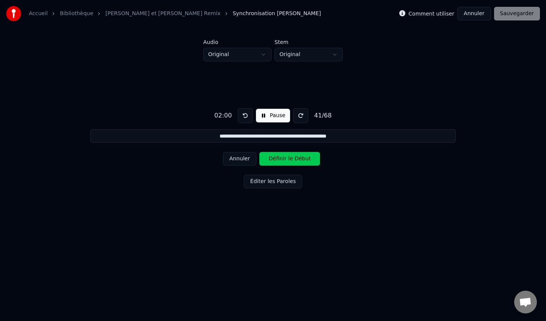
click at [276, 158] on button "Définir le Début" at bounding box center [289, 159] width 61 height 14
click at [276, 158] on button "Définir la Fin" at bounding box center [289, 159] width 61 height 14
click at [276, 158] on button "Définir le Début" at bounding box center [289, 159] width 61 height 14
click at [276, 158] on button "Définir la Fin" at bounding box center [289, 159] width 61 height 14
click at [276, 158] on button "Définir le Début" at bounding box center [289, 159] width 61 height 14
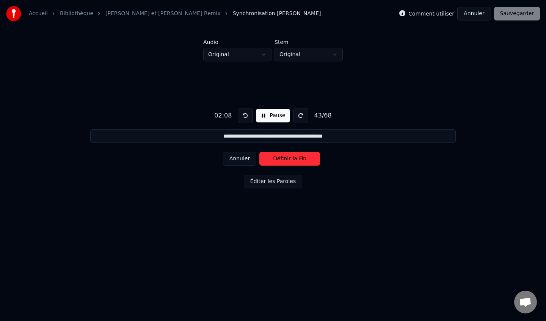
click at [276, 158] on button "Définir la Fin" at bounding box center [289, 159] width 61 height 14
click at [276, 158] on button "Définir le Début" at bounding box center [289, 159] width 61 height 14
click at [276, 158] on button "Définir la Fin" at bounding box center [289, 159] width 61 height 14
click at [276, 158] on button "Définir le Début" at bounding box center [289, 159] width 61 height 14
click at [276, 158] on button "Définir la Fin" at bounding box center [289, 159] width 61 height 14
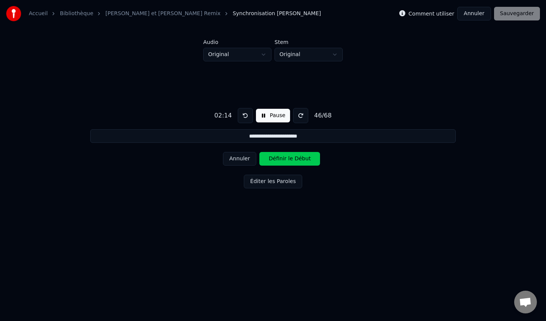
click at [276, 158] on button "Définir le Début" at bounding box center [289, 159] width 61 height 14
click at [276, 158] on button "Définir la Fin" at bounding box center [289, 159] width 61 height 14
click at [276, 158] on button "Définir le Début" at bounding box center [289, 159] width 61 height 14
click at [276, 158] on button "Définir la Fin" at bounding box center [289, 159] width 61 height 14
click at [276, 158] on button "Définir le Début" at bounding box center [289, 159] width 61 height 14
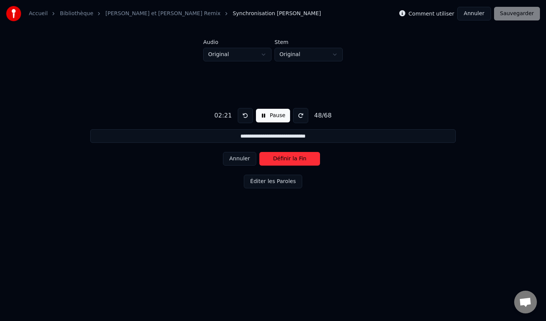
click at [276, 158] on button "Définir la Fin" at bounding box center [289, 159] width 61 height 14
click at [276, 158] on button "Définir le Début" at bounding box center [289, 159] width 61 height 14
click at [276, 158] on button "Définir la Fin" at bounding box center [289, 159] width 61 height 14
click at [276, 158] on button "Définir le Début" at bounding box center [289, 159] width 61 height 14
click at [276, 158] on button "Définir la Fin" at bounding box center [289, 159] width 61 height 14
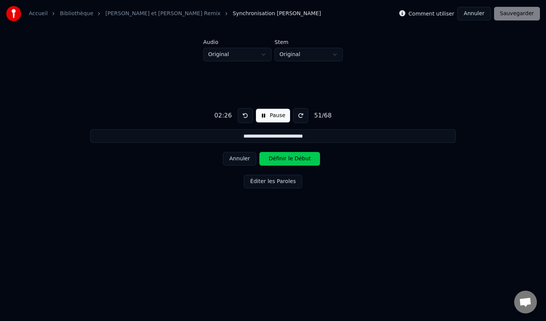
click at [276, 158] on button "Définir le Début" at bounding box center [289, 159] width 61 height 14
click at [276, 158] on button "Définir la Fin" at bounding box center [289, 159] width 61 height 14
click at [276, 158] on button "Définir le Début" at bounding box center [289, 159] width 61 height 14
click at [276, 158] on button "Définir la Fin" at bounding box center [289, 159] width 61 height 14
click at [276, 158] on button "Définir le Début" at bounding box center [289, 159] width 61 height 14
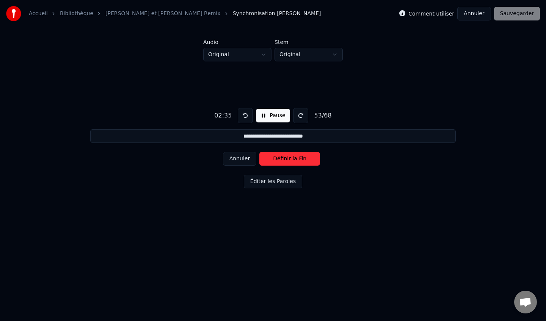
click at [276, 158] on button "Définir la Fin" at bounding box center [289, 159] width 61 height 14
click at [276, 158] on button "Définir le Début" at bounding box center [289, 159] width 61 height 14
click at [276, 158] on button "Définir la Fin" at bounding box center [289, 159] width 61 height 14
click at [276, 158] on button "Définir le Début" at bounding box center [289, 159] width 61 height 14
click at [276, 158] on button "Définir la Fin" at bounding box center [289, 159] width 61 height 14
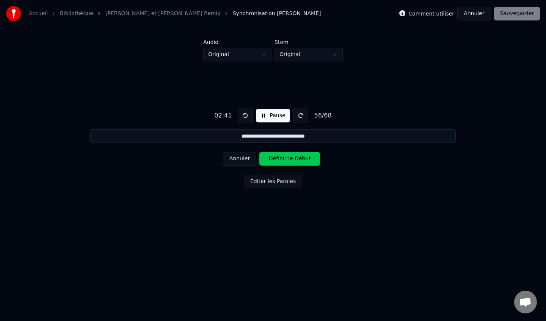
click at [276, 158] on button "Définir le Début" at bounding box center [289, 159] width 61 height 14
click at [276, 158] on button "Définir la Fin" at bounding box center [289, 159] width 61 height 14
click at [276, 158] on button "Définir le Début" at bounding box center [289, 159] width 61 height 14
click at [276, 158] on button "Définir la Fin" at bounding box center [289, 159] width 61 height 14
click at [276, 158] on button "Définir le Début" at bounding box center [289, 159] width 61 height 14
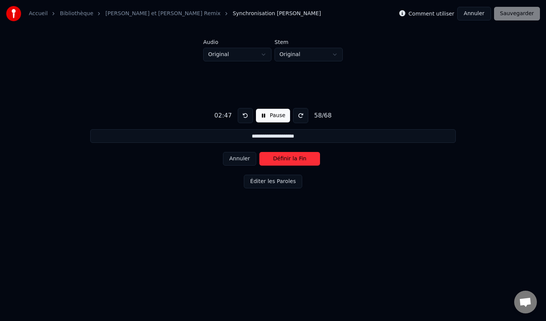
click at [276, 158] on button "Définir la Fin" at bounding box center [289, 159] width 61 height 14
click at [276, 158] on button "Définir le Début" at bounding box center [289, 159] width 61 height 14
click at [276, 158] on button "Définir la Fin" at bounding box center [289, 159] width 61 height 14
click at [276, 158] on button "Définir le Début" at bounding box center [289, 159] width 61 height 14
click at [276, 158] on button "Définir la Fin" at bounding box center [289, 159] width 61 height 14
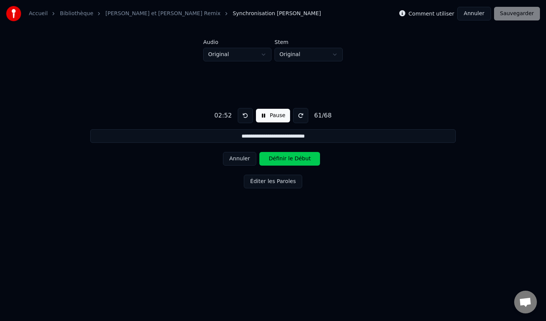
click at [276, 158] on button "Définir le Début" at bounding box center [289, 159] width 61 height 14
click at [276, 158] on button "Définir la Fin" at bounding box center [289, 159] width 61 height 14
click at [276, 158] on button "Définir le Début" at bounding box center [289, 159] width 61 height 14
click at [276, 158] on button "Définir la Fin" at bounding box center [289, 159] width 61 height 14
click at [276, 158] on button "Définir le Début" at bounding box center [289, 159] width 61 height 14
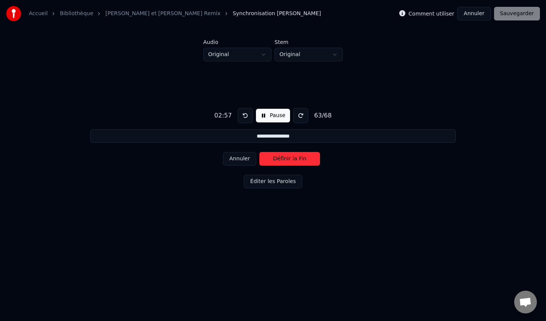
click at [276, 158] on button "Définir la Fin" at bounding box center [289, 159] width 61 height 14
click at [276, 158] on button "Définir le Début" at bounding box center [289, 159] width 61 height 14
click at [276, 158] on button "Définir la Fin" at bounding box center [289, 159] width 61 height 14
click at [276, 158] on button "Définir le Début" at bounding box center [289, 159] width 61 height 14
click at [276, 158] on button "Définir la Fin" at bounding box center [289, 159] width 61 height 14
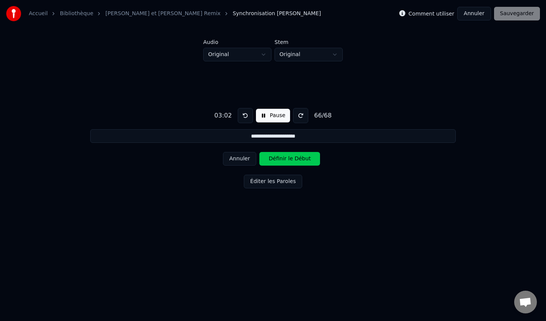
click at [276, 158] on button "Définir le Début" at bounding box center [289, 159] width 61 height 14
click at [276, 158] on button "Définir la Fin" at bounding box center [289, 159] width 61 height 14
click at [276, 158] on button "Définir le Début" at bounding box center [289, 159] width 61 height 14
click at [276, 158] on button "Définir la Fin" at bounding box center [289, 159] width 61 height 14
type input "**********"
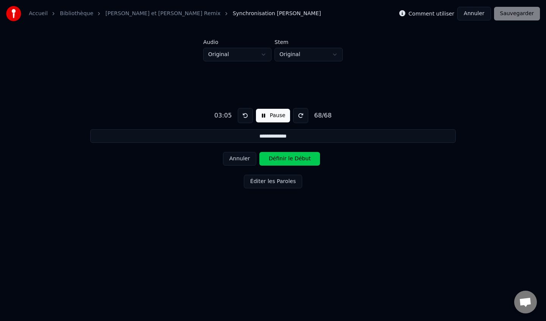
click at [276, 158] on button "Définir le Début" at bounding box center [289, 159] width 61 height 14
click at [276, 158] on button "Définir la Fin" at bounding box center [289, 159] width 61 height 14
click at [525, 12] on button "Sauvegarder" at bounding box center [517, 14] width 46 height 14
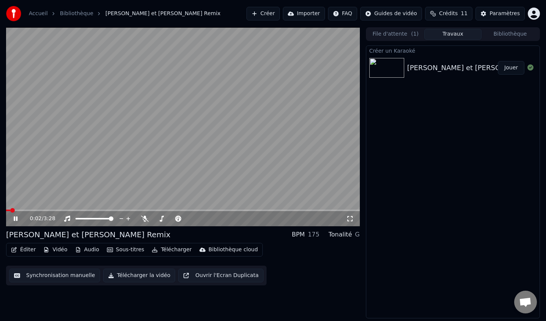
click at [16, 222] on div "0:02 / 3:28" at bounding box center [182, 219] width 347 height 8
click at [15, 218] on icon at bounding box center [16, 218] width 4 height 5
click at [6, 209] on span at bounding box center [8, 210] width 5 height 5
click at [131, 103] on video at bounding box center [183, 126] width 354 height 199
click at [15, 218] on icon at bounding box center [16, 218] width 4 height 5
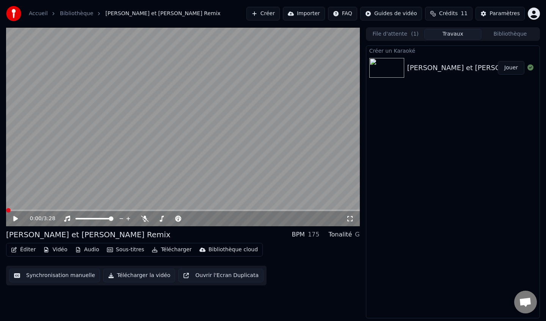
click at [6, 210] on span at bounding box center [6, 211] width 0 height 2
click at [14, 219] on icon at bounding box center [15, 218] width 5 height 5
click at [6, 211] on span at bounding box center [8, 210] width 5 height 5
click at [13, 218] on icon at bounding box center [21, 219] width 18 height 6
click at [6, 210] on span at bounding box center [8, 210] width 5 height 5
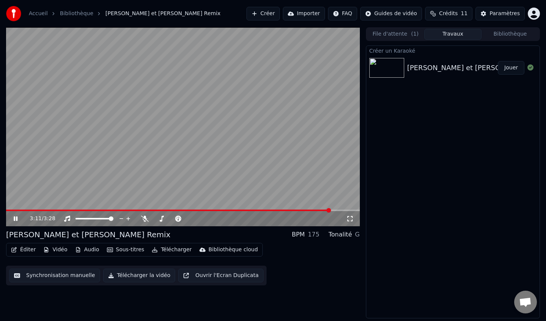
click at [336, 210] on span at bounding box center [183, 211] width 354 height 2
click at [349, 210] on span at bounding box center [183, 211] width 354 height 2
click at [357, 211] on span at bounding box center [183, 211] width 354 height 2
click at [318, 210] on span at bounding box center [181, 211] width 351 height 2
click at [15, 218] on icon at bounding box center [16, 218] width 4 height 5
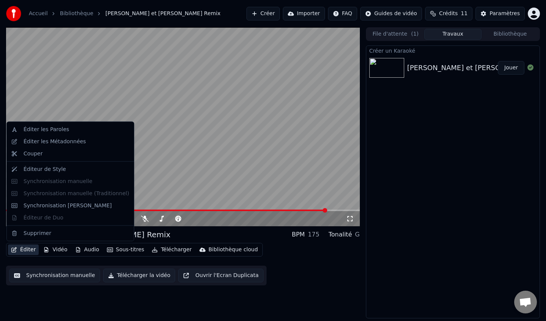
click at [31, 249] on button "Éditer" at bounding box center [23, 249] width 31 height 11
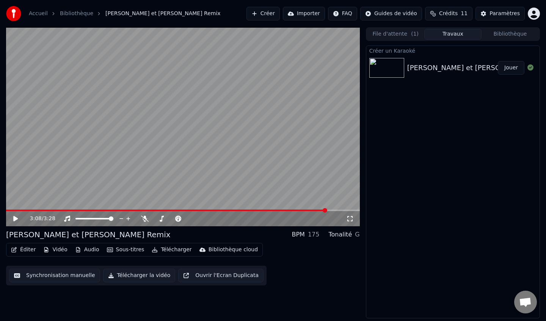
click at [71, 82] on video at bounding box center [183, 126] width 354 height 199
click at [19, 221] on icon at bounding box center [21, 219] width 18 height 6
click at [15, 218] on icon at bounding box center [15, 218] width 5 height 5
click at [44, 210] on span at bounding box center [168, 211] width 324 height 2
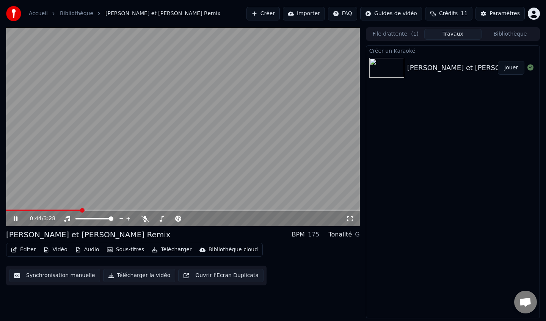
click at [80, 211] on span at bounding box center [183, 211] width 354 height 2
click at [112, 208] on video at bounding box center [183, 126] width 354 height 199
click at [123, 211] on div "0:44 / 3:28" at bounding box center [183, 218] width 354 height 15
click at [123, 210] on span at bounding box center [183, 211] width 354 height 2
click at [108, 165] on video at bounding box center [183, 126] width 354 height 199
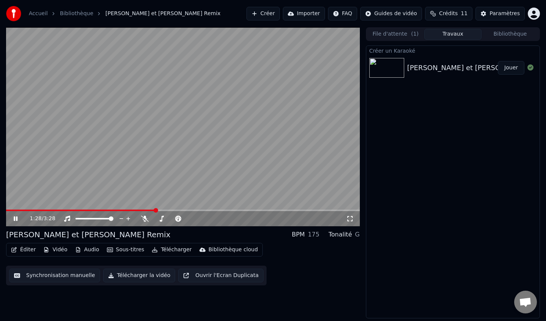
click at [156, 211] on span at bounding box center [183, 211] width 354 height 2
click at [16, 220] on icon at bounding box center [21, 219] width 18 height 6
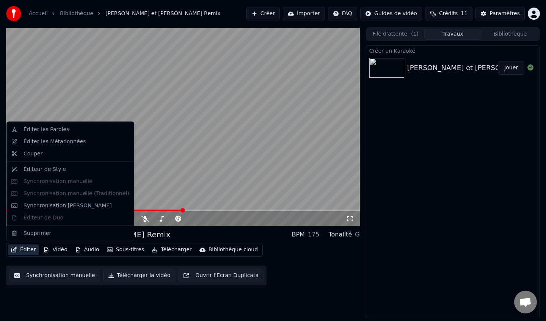
click at [16, 249] on icon "button" at bounding box center [13, 249] width 5 height 5
click at [47, 168] on div "Éditeur de Style" at bounding box center [44, 169] width 42 height 8
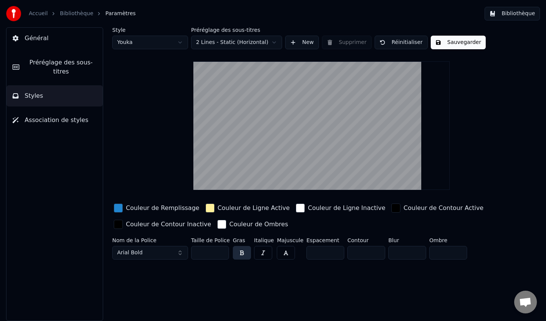
click at [218, 47] on html "Accueil Bibliothèque Paramètres Bibliothèque Général Préréglage des sous-titres…" at bounding box center [273, 160] width 546 height 321
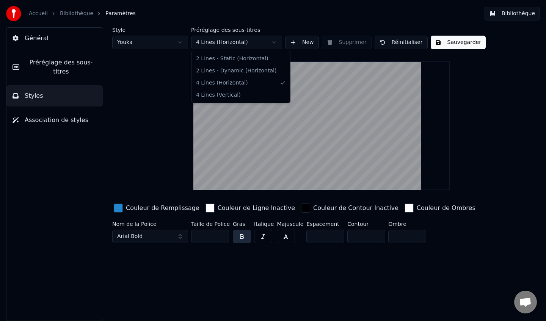
click at [211, 41] on html "Accueil Bibliothèque Paramètres Bibliothèque Général Préréglage des sous-titres…" at bounding box center [273, 160] width 546 height 321
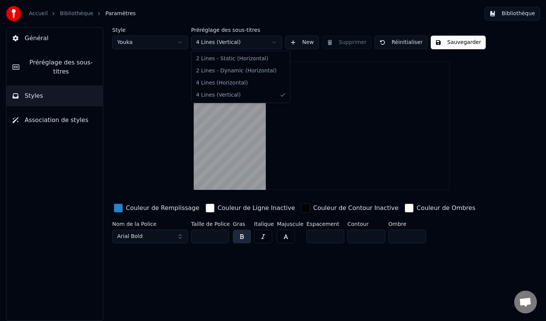
click at [220, 40] on html "Accueil Bibliothèque Paramètres Bibliothèque Général Préréglage des sous-titres…" at bounding box center [273, 160] width 546 height 321
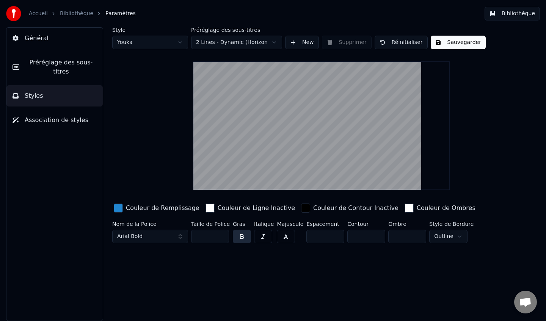
click at [203, 41] on html "Accueil Bibliothèque Paramètres Bibliothèque Général Préréglage des sous-titres…" at bounding box center [273, 160] width 546 height 321
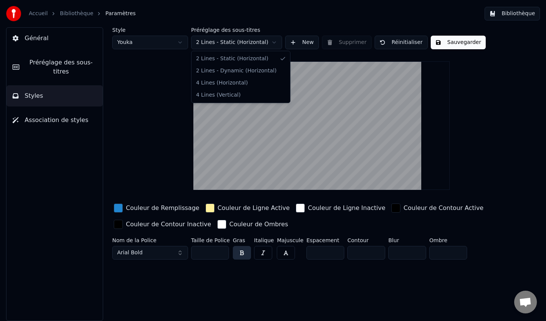
click at [210, 41] on html "Accueil Bibliothèque Paramètres Bibliothèque Général Préréglage des sous-titres…" at bounding box center [273, 160] width 546 height 321
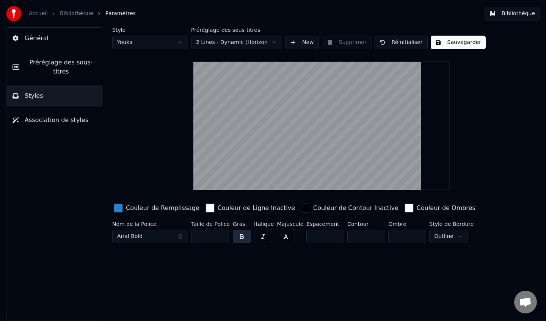
click at [448, 42] on button "Sauvegarder" at bounding box center [457, 43] width 55 height 14
click at [458, 46] on button "Sauvegarder" at bounding box center [457, 43] width 55 height 14
click at [43, 40] on span "Général" at bounding box center [37, 38] width 24 height 9
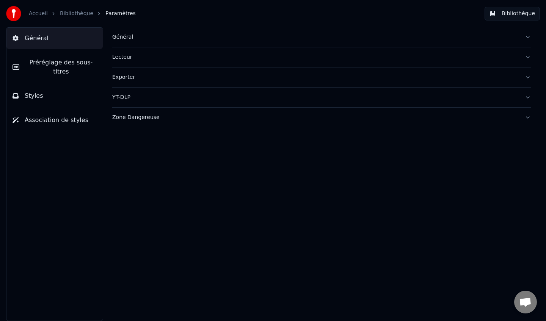
click at [43, 40] on span "Général" at bounding box center [37, 38] width 24 height 9
click at [32, 117] on span "Association de styles" at bounding box center [57, 120] width 64 height 9
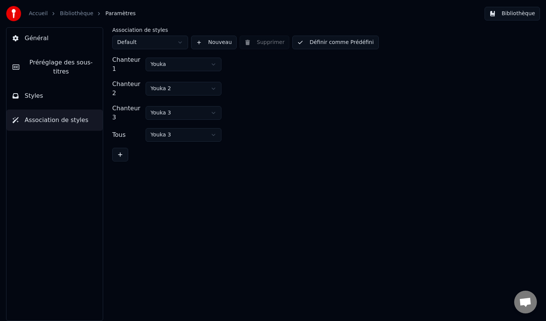
click at [35, 94] on span "Styles" at bounding box center [34, 95] width 19 height 9
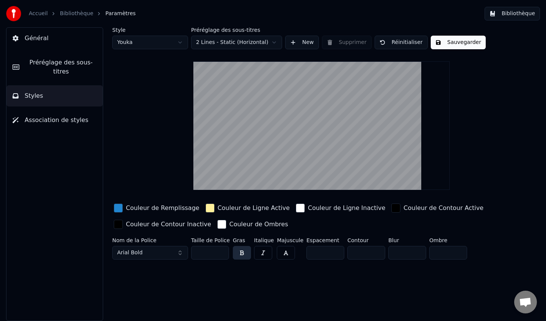
click at [39, 70] on span "Préréglage des sous-titres" at bounding box center [60, 67] width 71 height 18
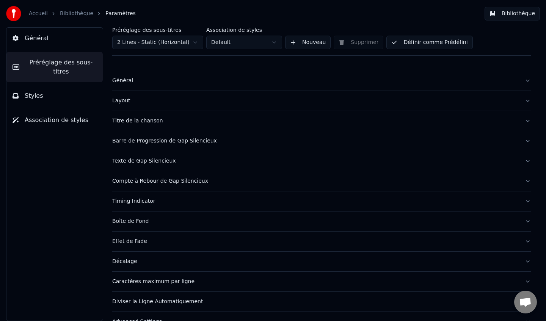
click at [40, 44] on button "Général" at bounding box center [54, 38] width 96 height 21
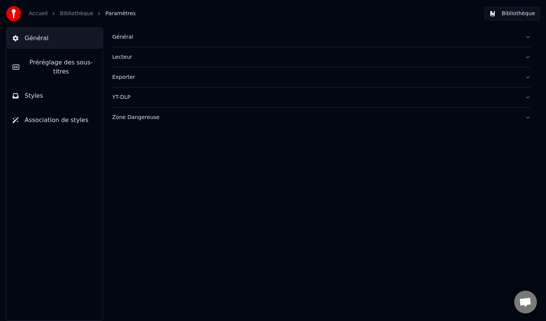
click at [70, 16] on link "Bibliothèque" at bounding box center [76, 14] width 33 height 8
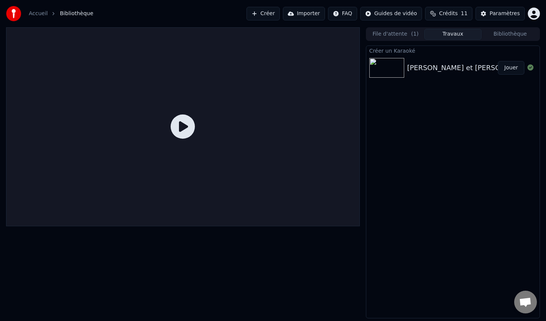
click at [452, 70] on div "[PERSON_NAME] et [PERSON_NAME] Remix" at bounding box center [481, 68] width 148 height 11
click at [407, 75] on div "[PERSON_NAME] et [PERSON_NAME] Remix Jouer" at bounding box center [452, 68] width 173 height 26
click at [175, 136] on icon at bounding box center [183, 126] width 24 height 24
click at [176, 132] on icon at bounding box center [183, 126] width 24 height 24
click at [182, 125] on icon at bounding box center [183, 126] width 24 height 24
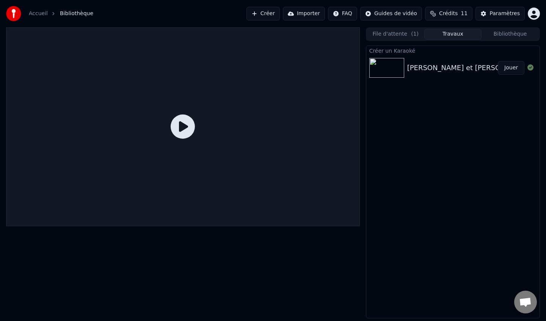
click at [508, 68] on button "Jouer" at bounding box center [511, 68] width 27 height 14
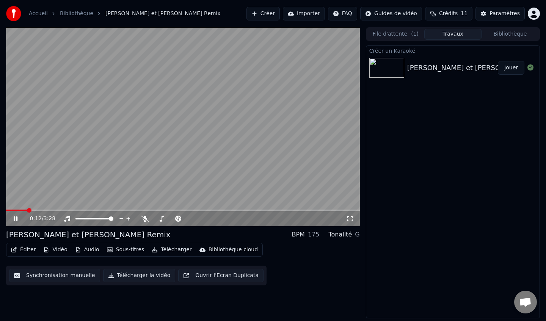
click at [169, 210] on span at bounding box center [183, 211] width 354 height 2
click at [162, 210] on span at bounding box center [88, 211] width 164 height 2
click at [18, 217] on icon at bounding box center [21, 219] width 18 height 6
click at [17, 252] on button "Éditer" at bounding box center [23, 249] width 31 height 11
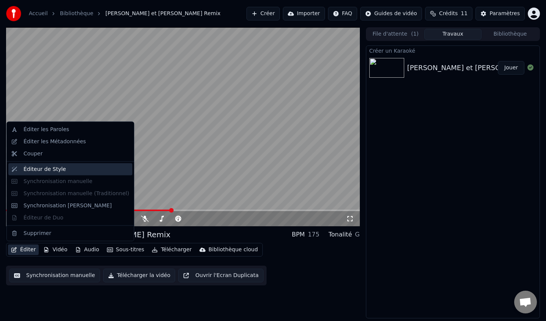
click at [47, 169] on div "Éditeur de Style" at bounding box center [44, 169] width 42 height 8
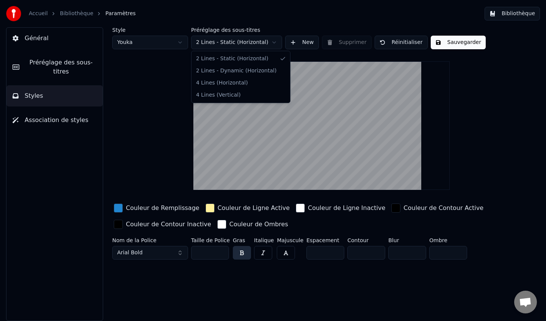
click at [233, 38] on html "Accueil Bibliothèque Paramètres Bibliothèque Général Préréglage des sous-titres…" at bounding box center [273, 160] width 546 height 321
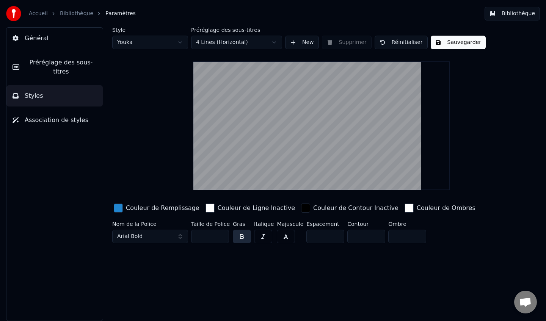
click at [456, 41] on button "Sauvegarder" at bounding box center [457, 43] width 55 height 14
click at [67, 14] on link "Bibliothèque" at bounding box center [76, 14] width 33 height 8
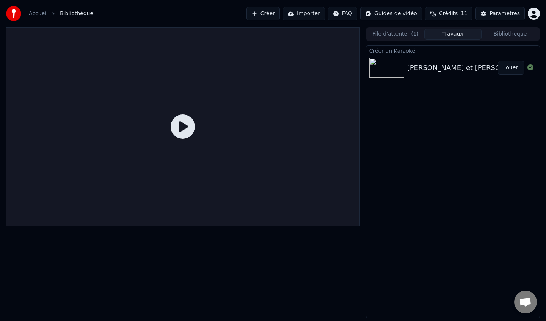
click at [450, 73] on div "[PERSON_NAME] et [PERSON_NAME] Remix Jouer" at bounding box center [452, 68] width 173 height 26
click at [501, 73] on button "Jouer" at bounding box center [511, 68] width 27 height 14
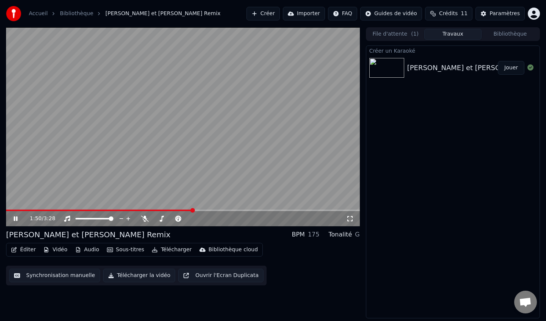
click at [192, 210] on span at bounding box center [183, 211] width 354 height 2
click at [166, 210] on span at bounding box center [100, 211] width 188 height 2
click at [14, 216] on icon at bounding box center [21, 219] width 18 height 6
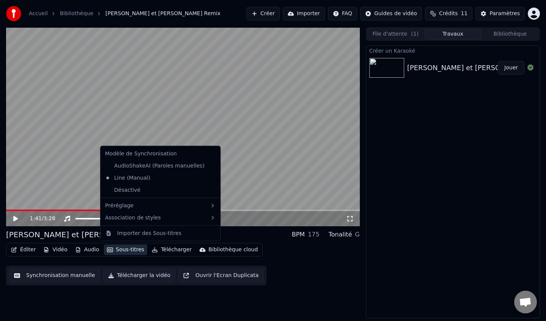
click at [125, 249] on button "Sous-titres" at bounding box center [126, 249] width 44 height 11
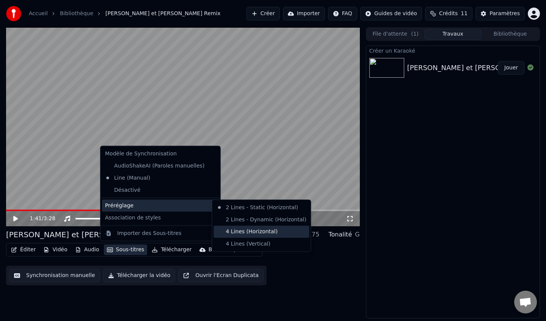
click at [247, 233] on div "4 Lines (Horizontal)" at bounding box center [261, 231] width 95 height 12
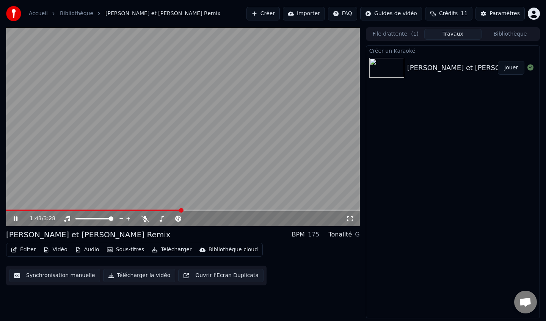
click at [20, 217] on icon at bounding box center [21, 219] width 18 height 6
click at [18, 204] on video at bounding box center [183, 126] width 354 height 199
click at [25, 210] on span at bounding box center [94, 211] width 176 height 2
click at [9, 220] on div "0:12 / 3:28" at bounding box center [182, 219] width 347 height 8
click at [12, 220] on div "0:12 / 3:28" at bounding box center [182, 219] width 347 height 8
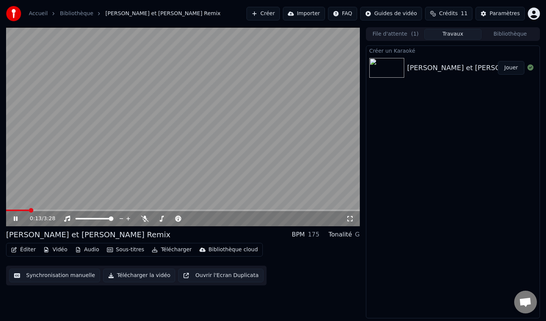
click at [17, 217] on icon at bounding box center [16, 218] width 4 height 5
click at [0, 209] on div "0:00 / 3:28 [PERSON_NAME] et [PERSON_NAME] Remix BPM 175 Tonalité G Éditer Vidé…" at bounding box center [273, 172] width 546 height 291
click at [17, 216] on icon at bounding box center [21, 219] width 18 height 6
click at [131, 208] on video at bounding box center [183, 126] width 354 height 199
click at [136, 210] on span at bounding box center [183, 211] width 354 height 2
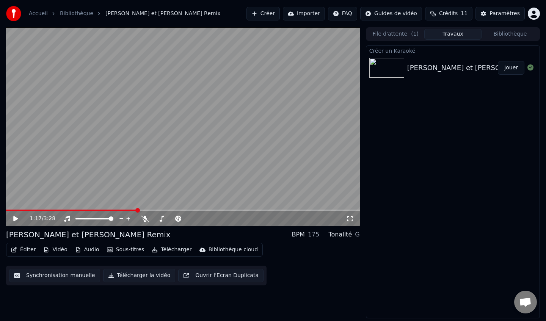
click at [11, 224] on div "1:17 / 3:28" at bounding box center [183, 218] width 354 height 15
click at [14, 219] on icon at bounding box center [15, 218] width 5 height 5
click at [155, 210] on span at bounding box center [183, 211] width 354 height 2
click at [16, 216] on icon at bounding box center [21, 219] width 18 height 6
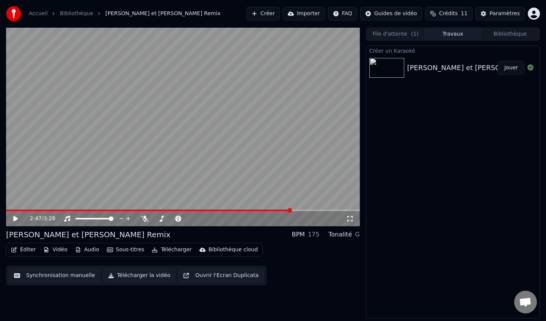
click at [10, 221] on div "2:47 / 3:28" at bounding box center [182, 219] width 347 height 8
click at [11, 219] on div "2:47 / 3:28" at bounding box center [182, 219] width 347 height 8
click at [15, 219] on icon at bounding box center [15, 218] width 5 height 5
click at [17, 216] on icon at bounding box center [21, 219] width 18 height 6
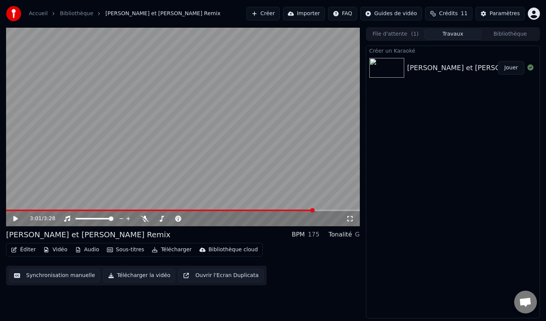
drag, startPoint x: 13, startPoint y: 211, endPoint x: 0, endPoint y: 210, distance: 12.6
click at [0, 210] on div "3:01 / 3:28 [PERSON_NAME] et [PERSON_NAME] Remix BPM 175 Tonalité G Éditer Vidé…" at bounding box center [273, 172] width 546 height 291
click at [8, 210] on span at bounding box center [160, 211] width 308 height 2
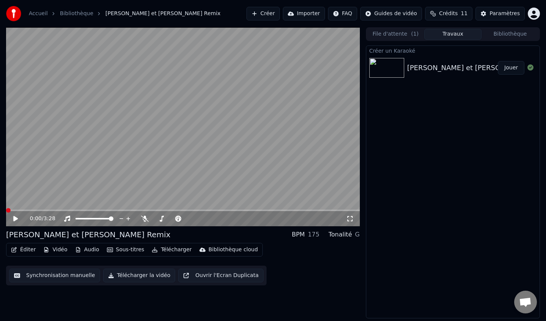
click at [6, 210] on span at bounding box center [8, 210] width 5 height 5
click at [126, 249] on button "Sous-titres" at bounding box center [126, 249] width 44 height 11
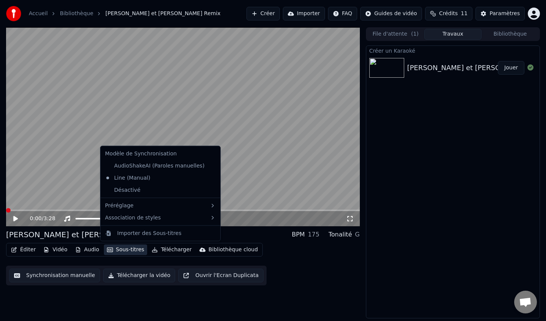
click at [47, 235] on div "[PERSON_NAME] et [PERSON_NAME] Remix" at bounding box center [88, 234] width 164 height 11
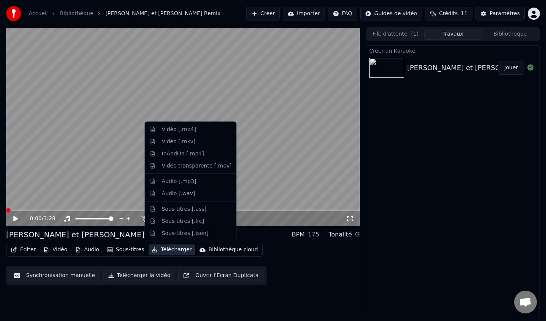
click at [178, 249] on button "Télécharger" at bounding box center [172, 249] width 46 height 11
click at [172, 131] on div "Vidéo [.mp4]" at bounding box center [179, 130] width 34 height 8
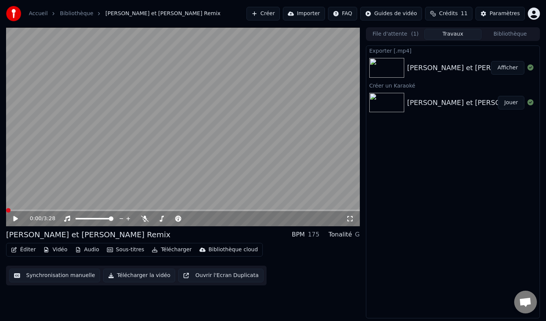
click at [506, 69] on button "Afficher" at bounding box center [507, 68] width 33 height 14
click at [506, 66] on button "Afficher" at bounding box center [507, 68] width 33 height 14
